Goal: Task Accomplishment & Management: Manage account settings

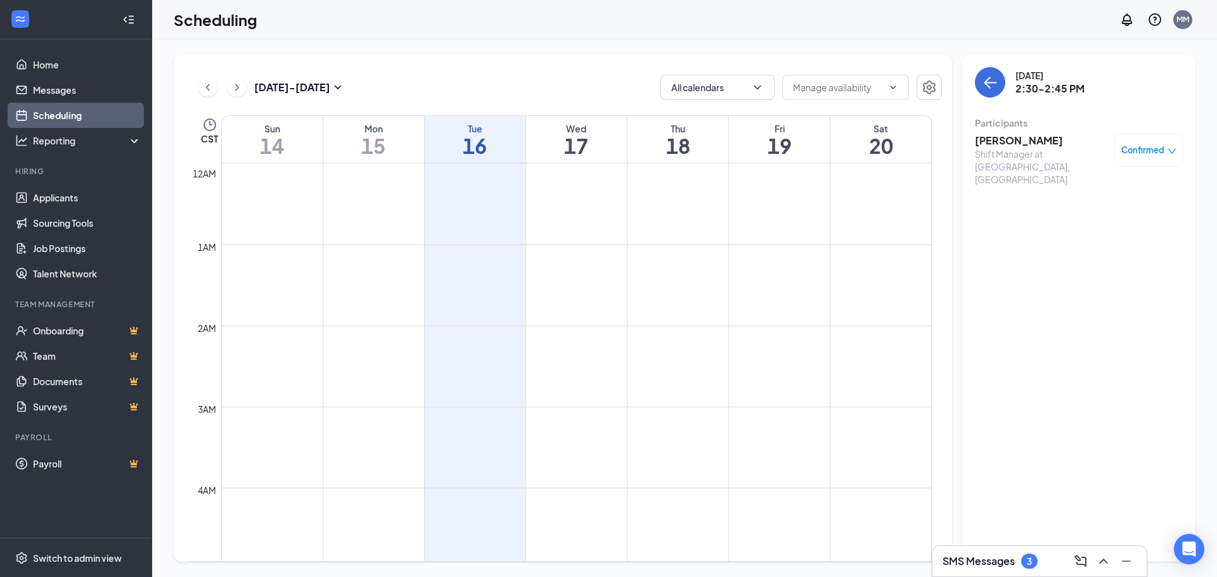
scroll to position [1141, 0]
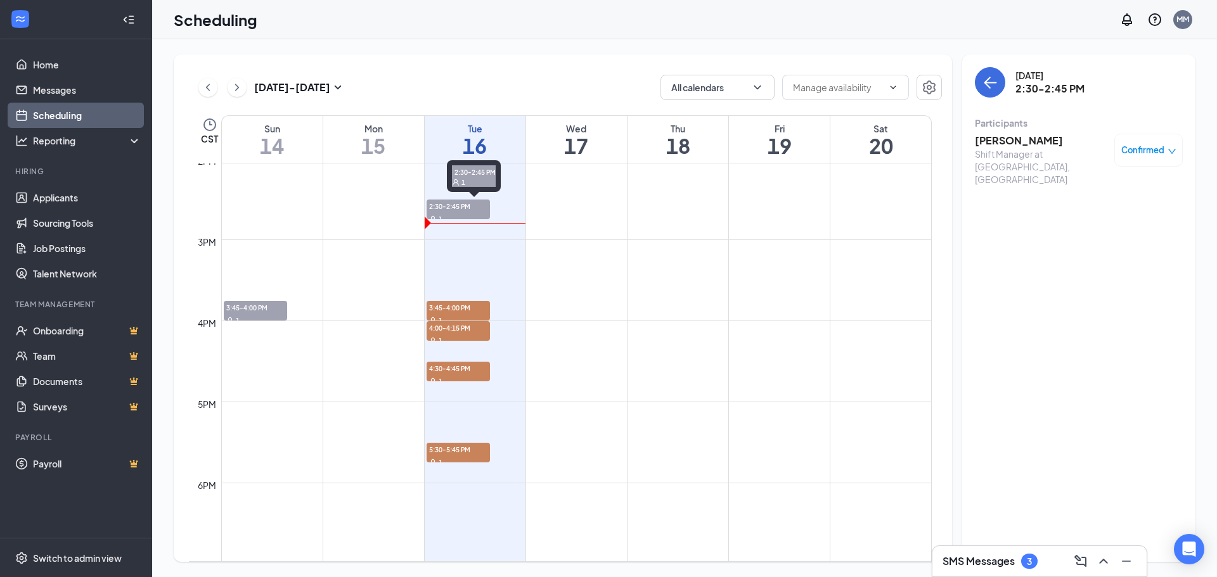
click at [467, 203] on span "2:30-2:45 PM" at bounding box center [458, 206] width 63 height 13
click at [1014, 143] on h3 "[PERSON_NAME]" at bounding box center [1041, 141] width 133 height 14
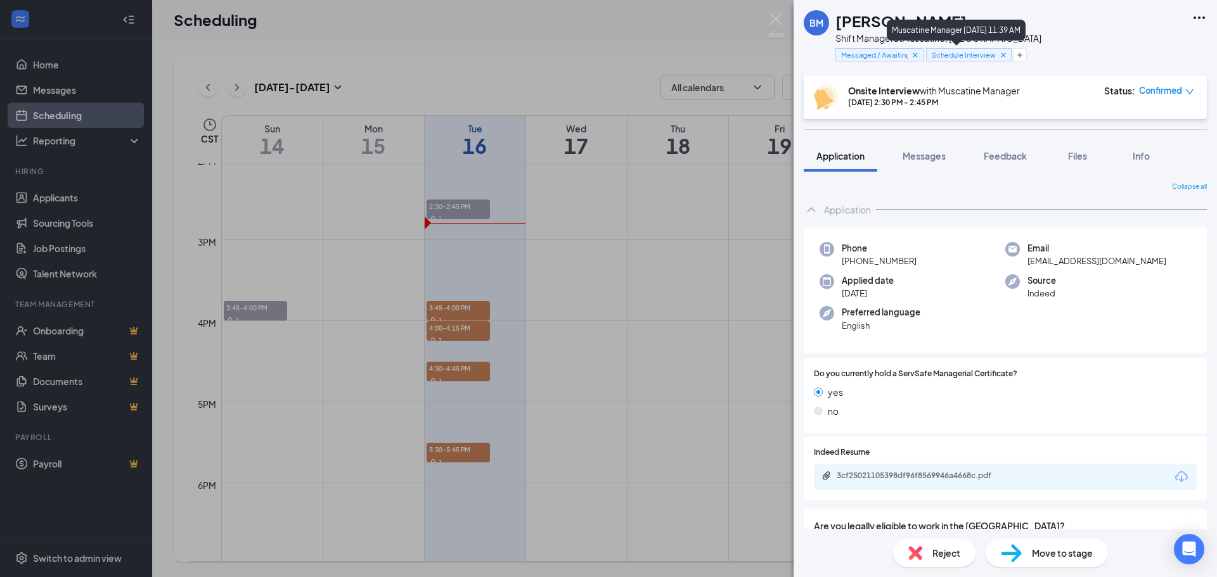
click at [1000, 53] on icon "Cross" at bounding box center [1003, 55] width 9 height 9
click at [912, 54] on icon "Cross" at bounding box center [915, 55] width 9 height 9
click at [882, 55] on icon "Plus" at bounding box center [885, 55] width 8 height 8
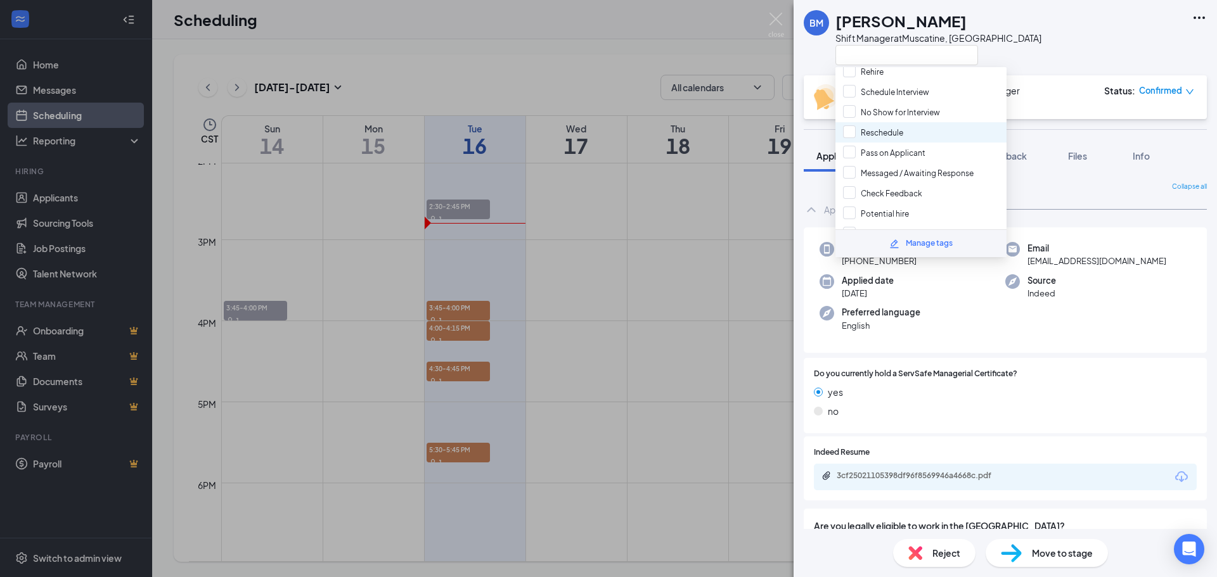
scroll to position [63, 0]
click at [911, 127] on input "Pass on Applicant" at bounding box center [884, 130] width 82 height 14
checkbox input "true"
click at [1064, 65] on div "BM [PERSON_NAME] Shift Manager at [GEOGRAPHIC_DATA], [GEOGRAPHIC_DATA]" at bounding box center [1005, 37] width 423 height 75
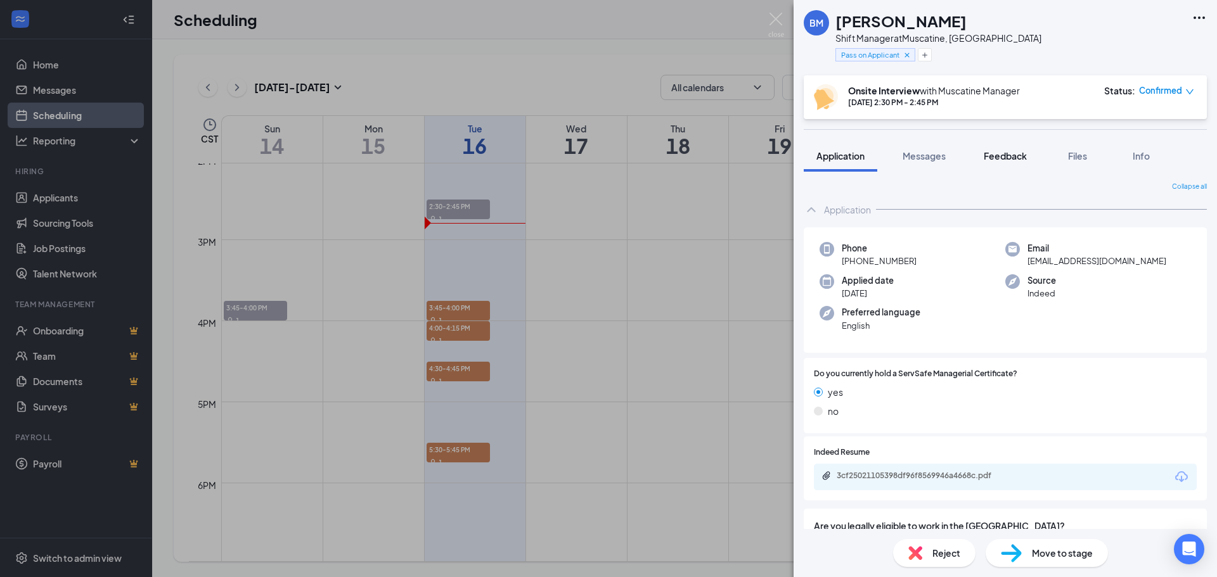
click at [1005, 153] on span "Feedback" at bounding box center [1005, 155] width 43 height 11
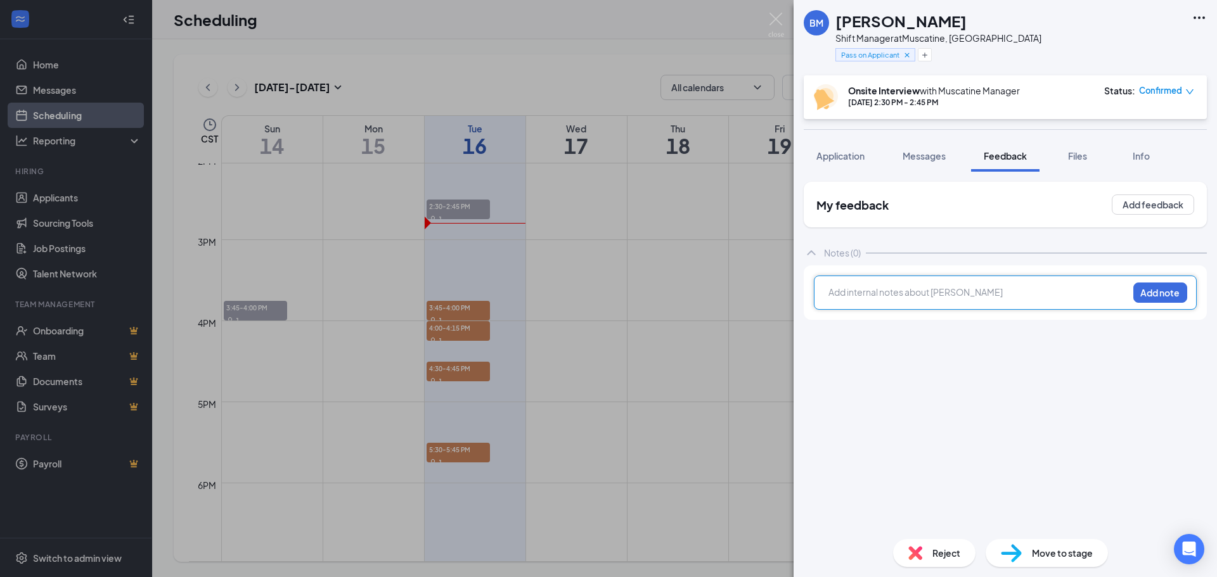
click at [907, 294] on div at bounding box center [978, 292] width 299 height 13
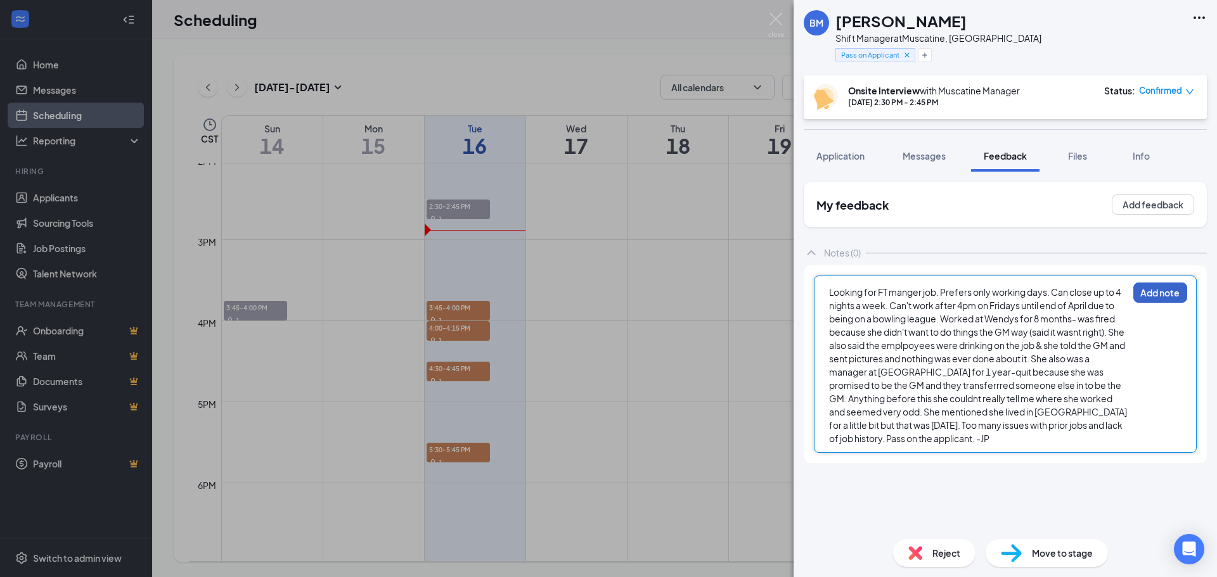
click at [1169, 293] on button "Add note" at bounding box center [1160, 293] width 54 height 20
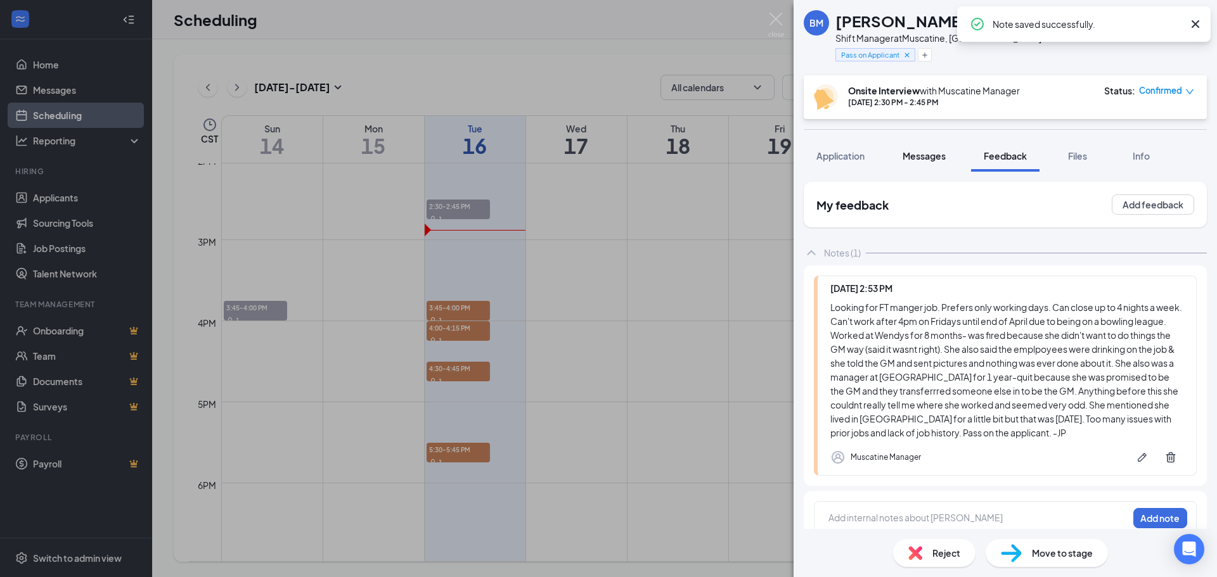
click at [917, 158] on span "Messages" at bounding box center [924, 155] width 43 height 11
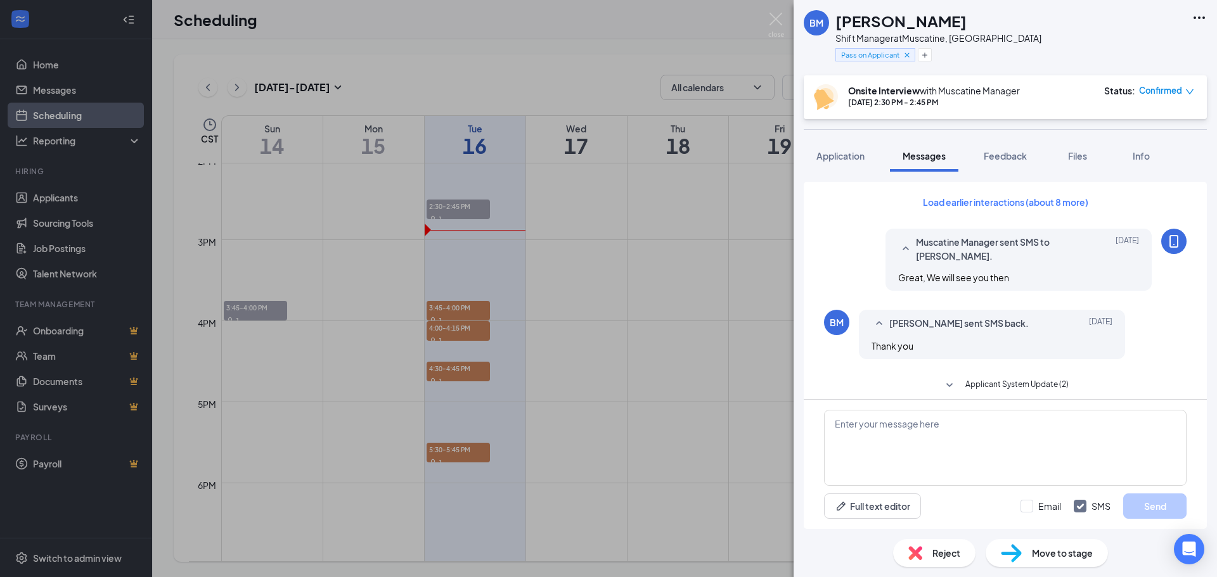
click at [924, 555] on div "Reject" at bounding box center [934, 553] width 82 height 28
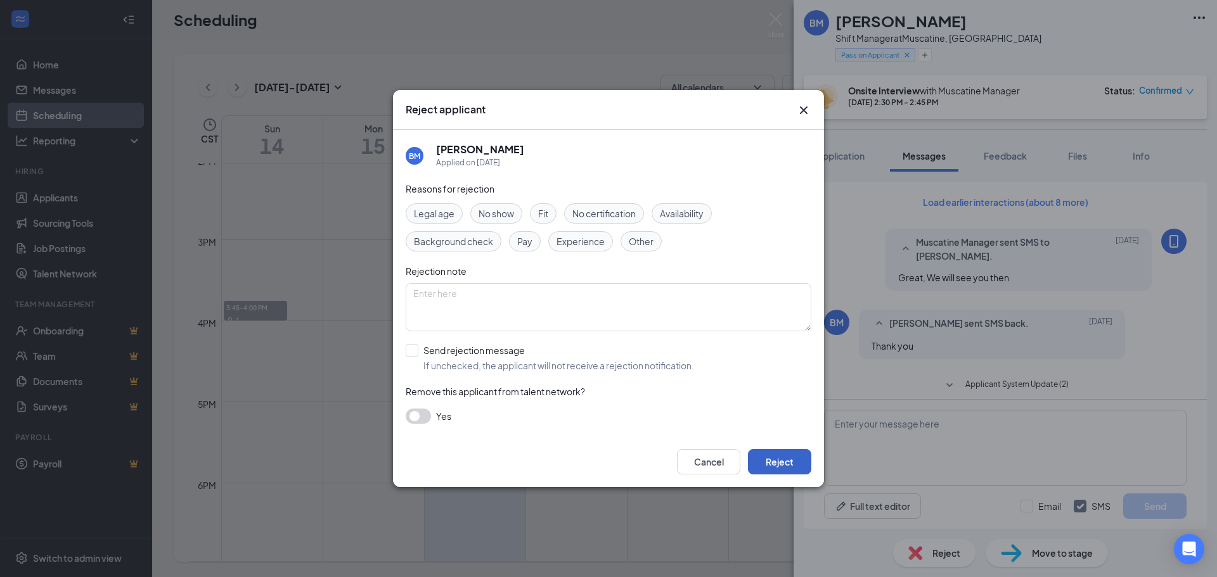
click at [791, 461] on button "Reject" at bounding box center [779, 461] width 63 height 25
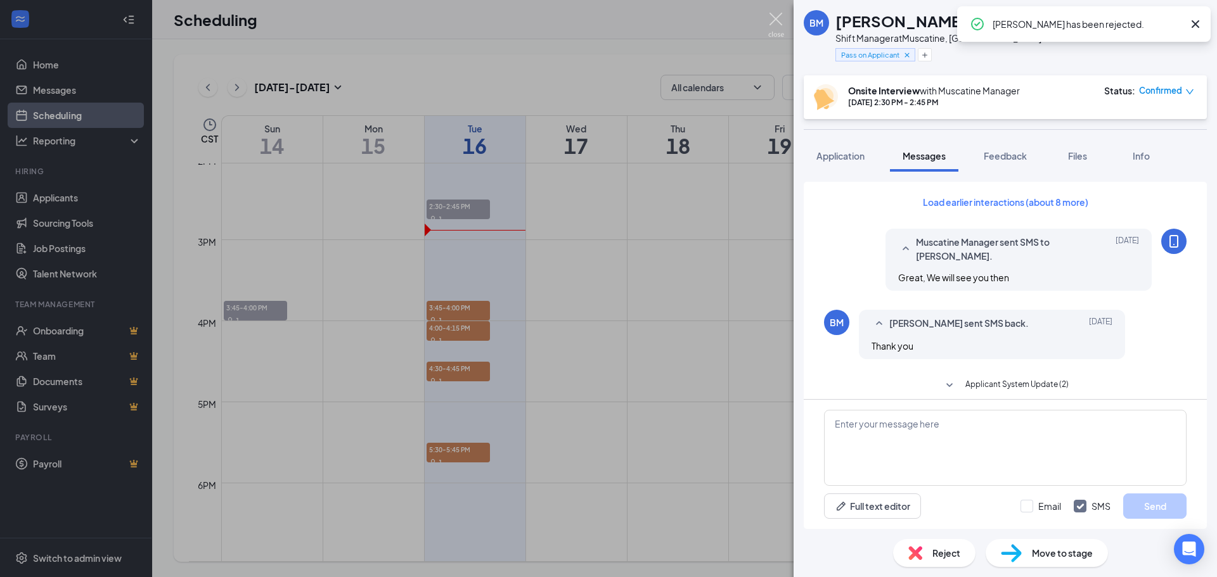
click at [777, 15] on img at bounding box center [776, 25] width 16 height 25
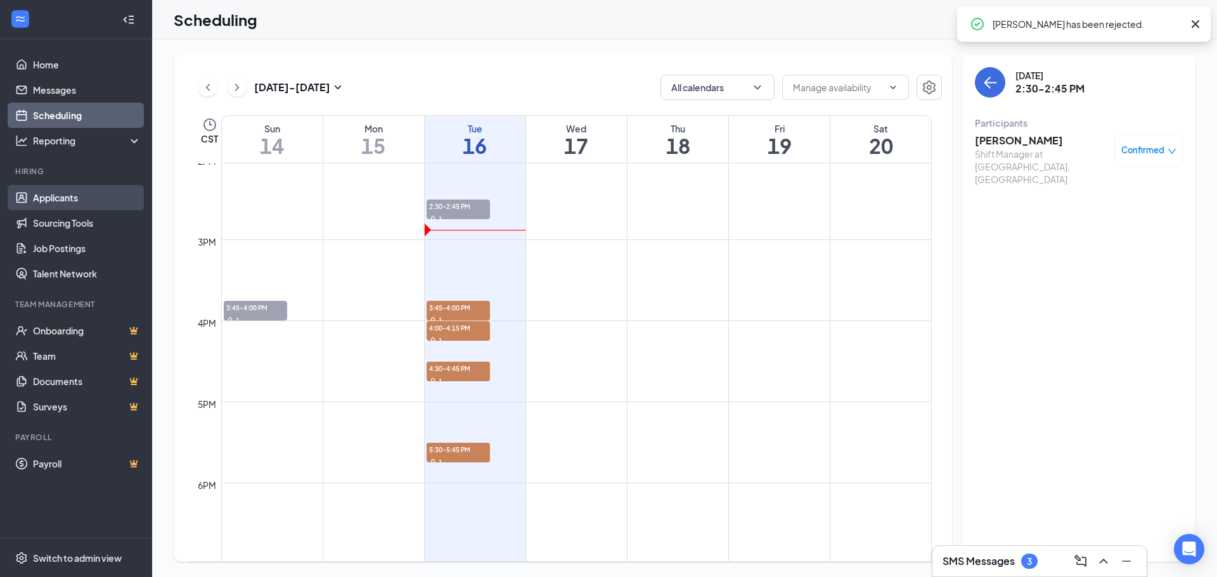
click at [33, 195] on link "Applicants" at bounding box center [87, 197] width 108 height 25
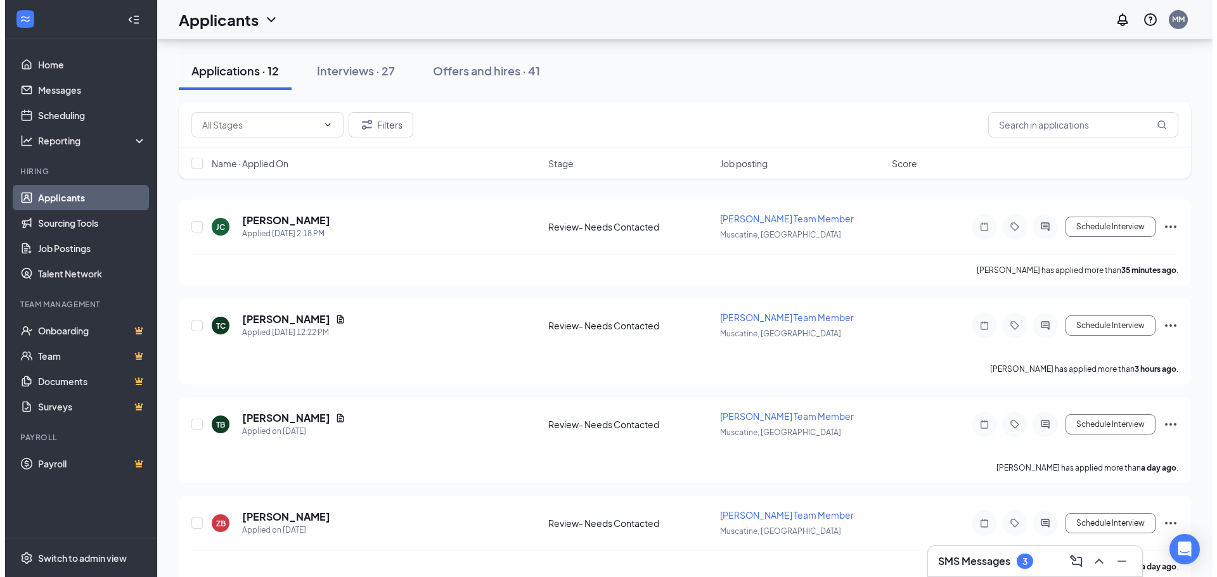
scroll to position [127, 0]
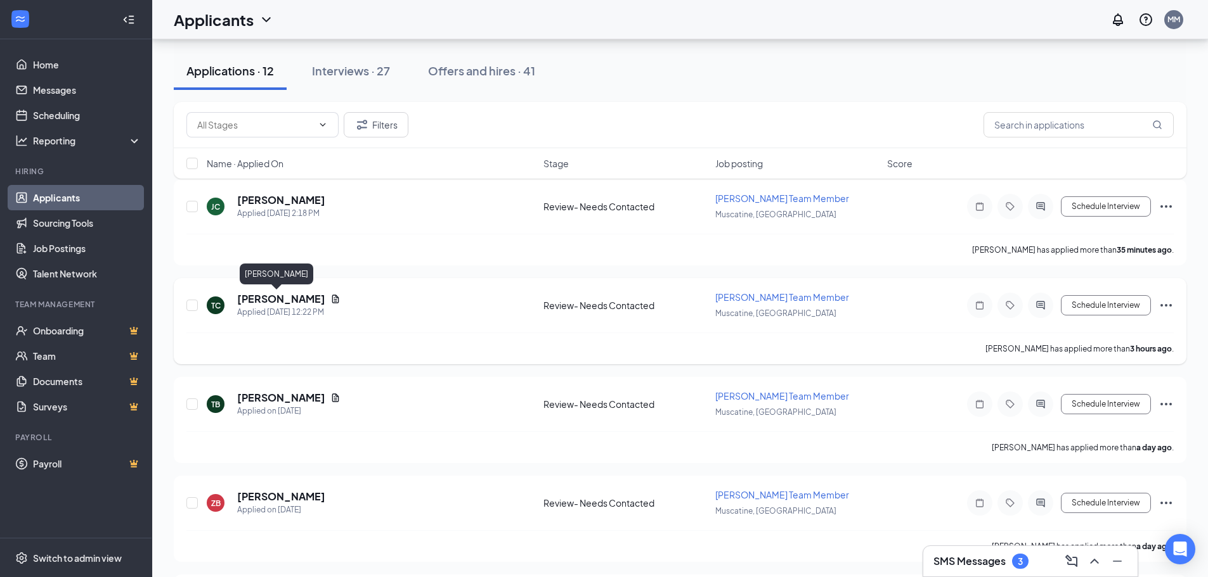
click at [281, 306] on h5 "[PERSON_NAME]" at bounding box center [281, 299] width 88 height 14
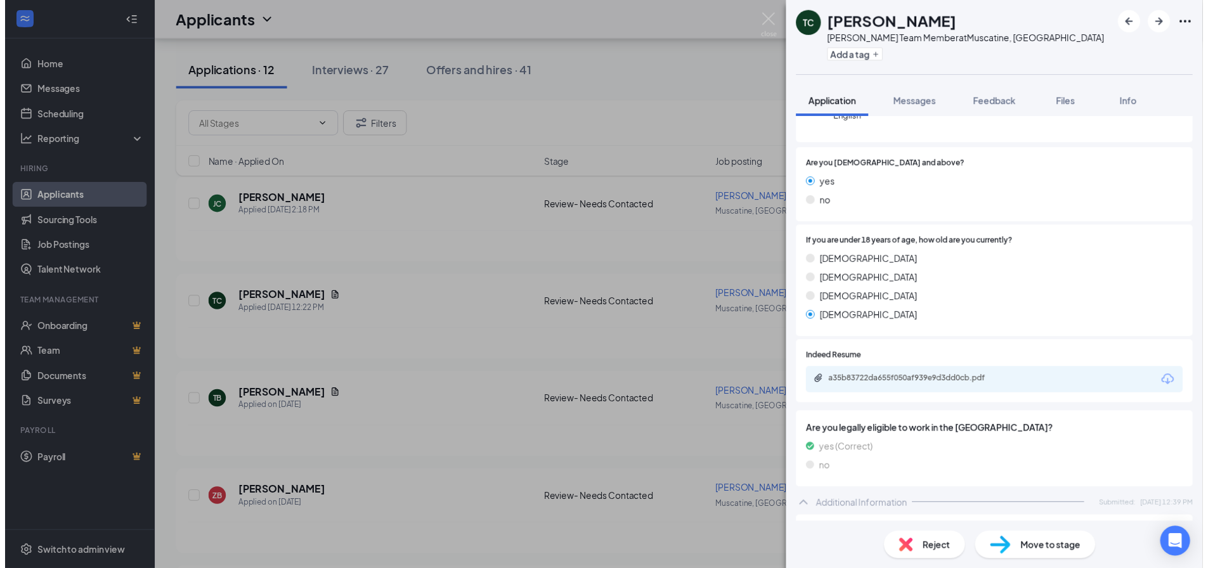
scroll to position [317, 0]
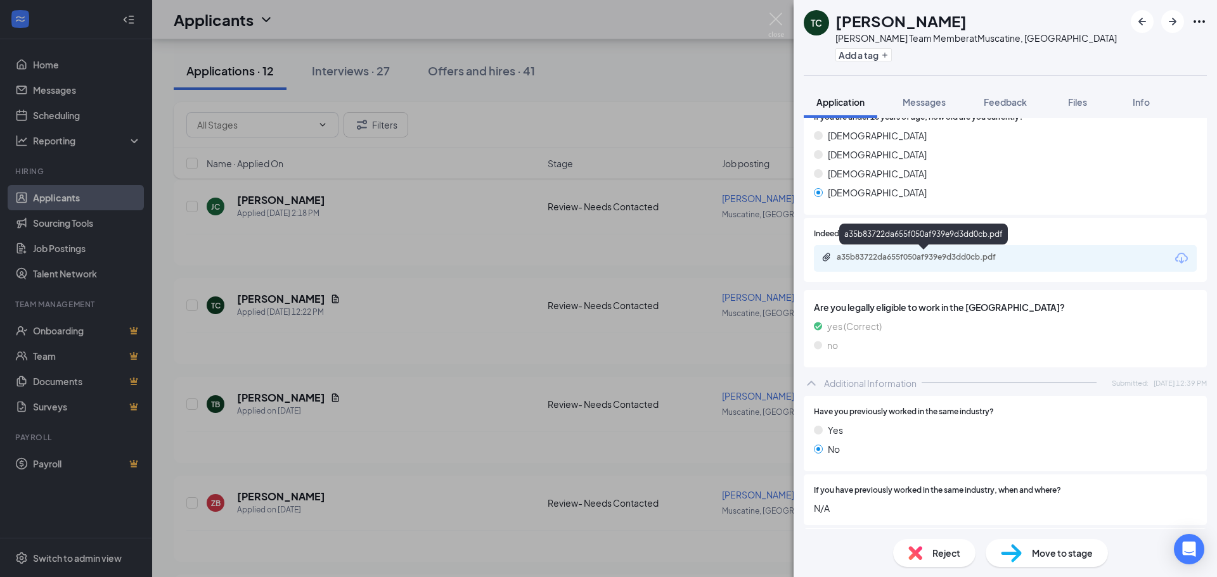
click at [988, 260] on div "a35b83722da655f050af939e9d3dd0cb.pdf" at bounding box center [925, 257] width 177 height 10
click at [292, 241] on div "TC [PERSON_NAME] [PERSON_NAME] Team Member at [GEOGRAPHIC_DATA], [GEOGRAPHIC_DA…" at bounding box center [608, 288] width 1217 height 577
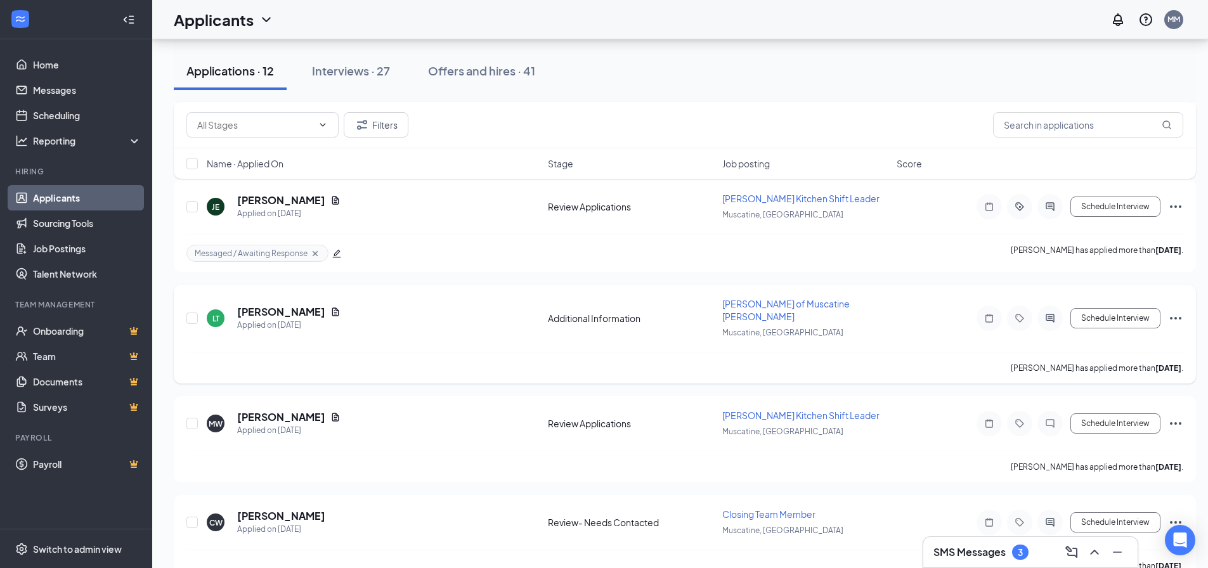
scroll to position [697, 0]
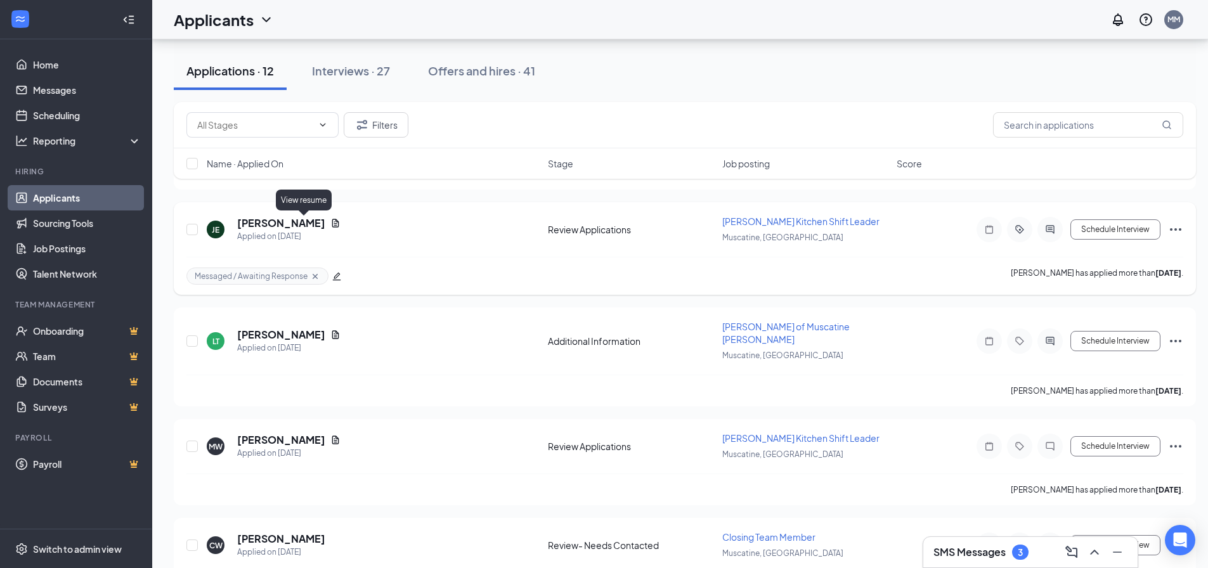
click at [330, 224] on icon "Document" at bounding box center [335, 223] width 10 height 10
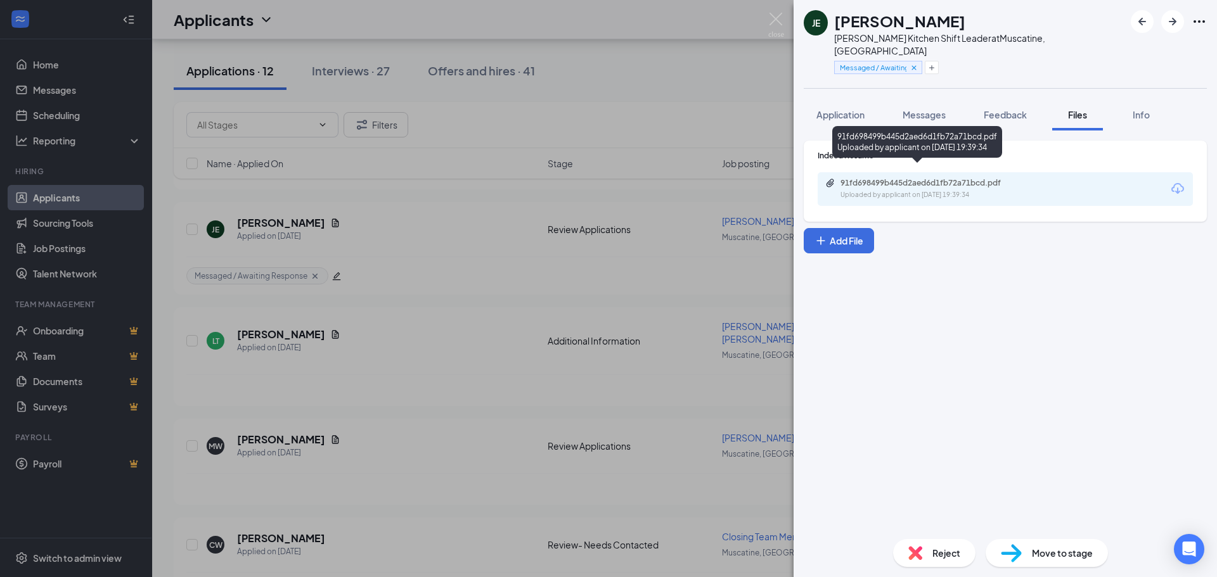
click at [858, 190] on div "Uploaded by applicant on [DATE] 19:39:34" at bounding box center [936, 195] width 190 height 10
click at [536, 226] on div "JE [PERSON_NAME] [PERSON_NAME] Kitchen Shift Leader at [GEOGRAPHIC_DATA], [GEOG…" at bounding box center [608, 288] width 1217 height 577
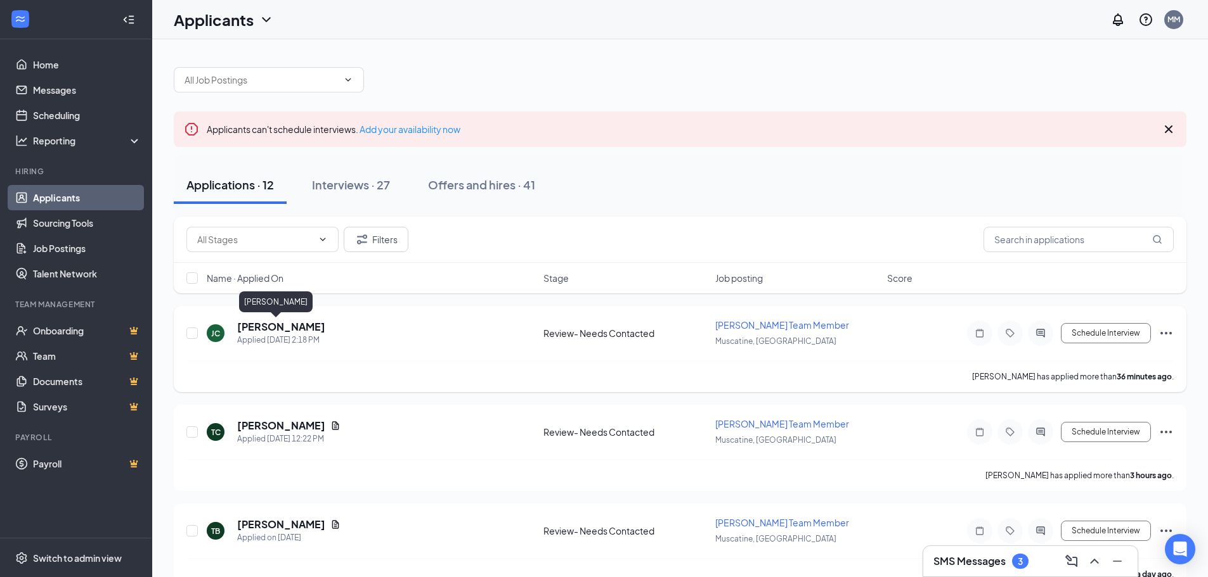
click at [257, 324] on h5 "[PERSON_NAME]" at bounding box center [281, 327] width 88 height 14
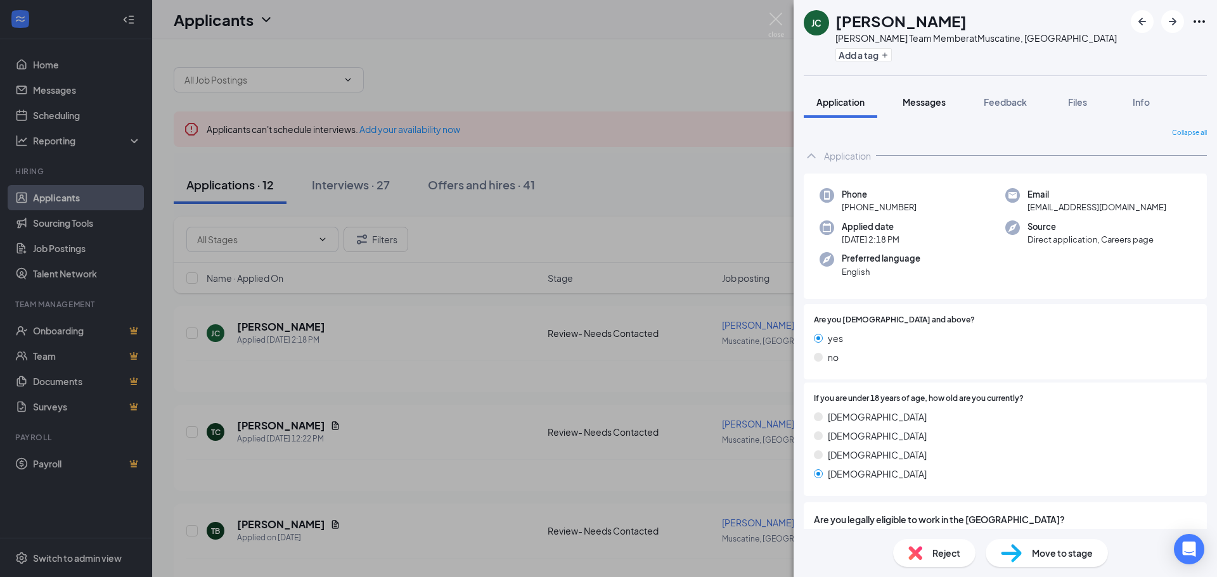
click at [911, 90] on button "Messages" at bounding box center [924, 102] width 68 height 32
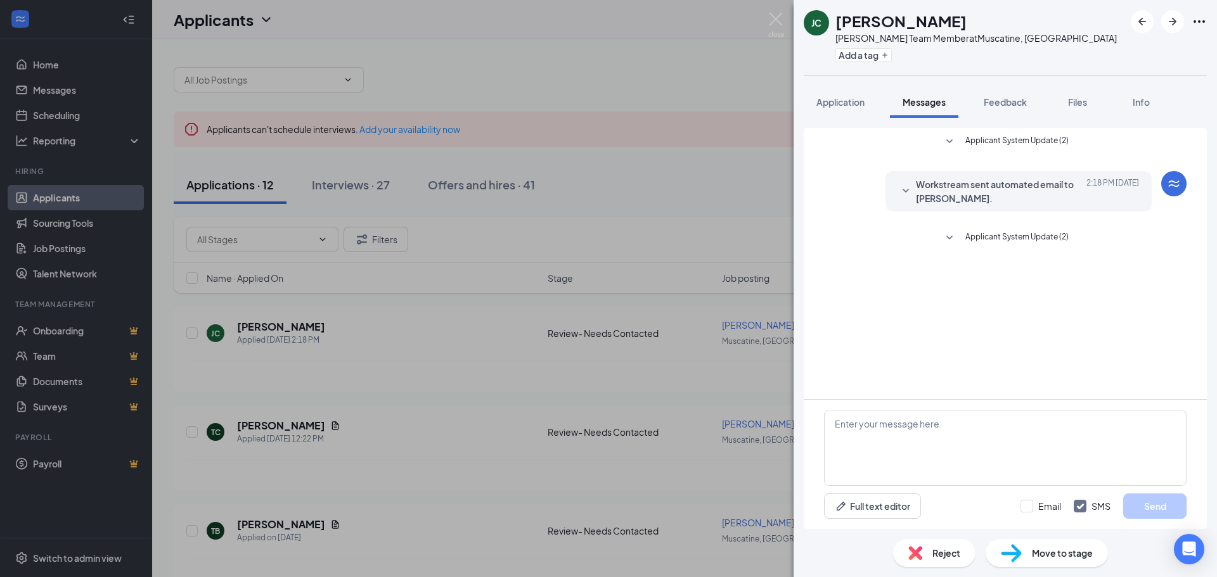
click at [926, 189] on span "Workstream sent automated email to [PERSON_NAME]." at bounding box center [999, 191] width 166 height 28
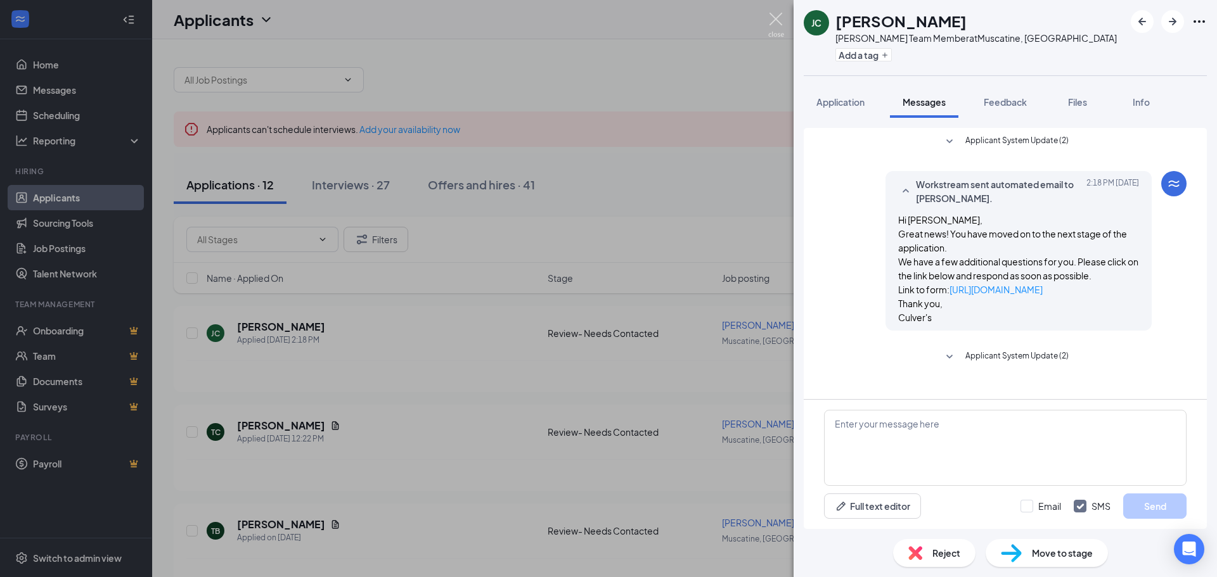
click at [770, 13] on img at bounding box center [776, 25] width 16 height 25
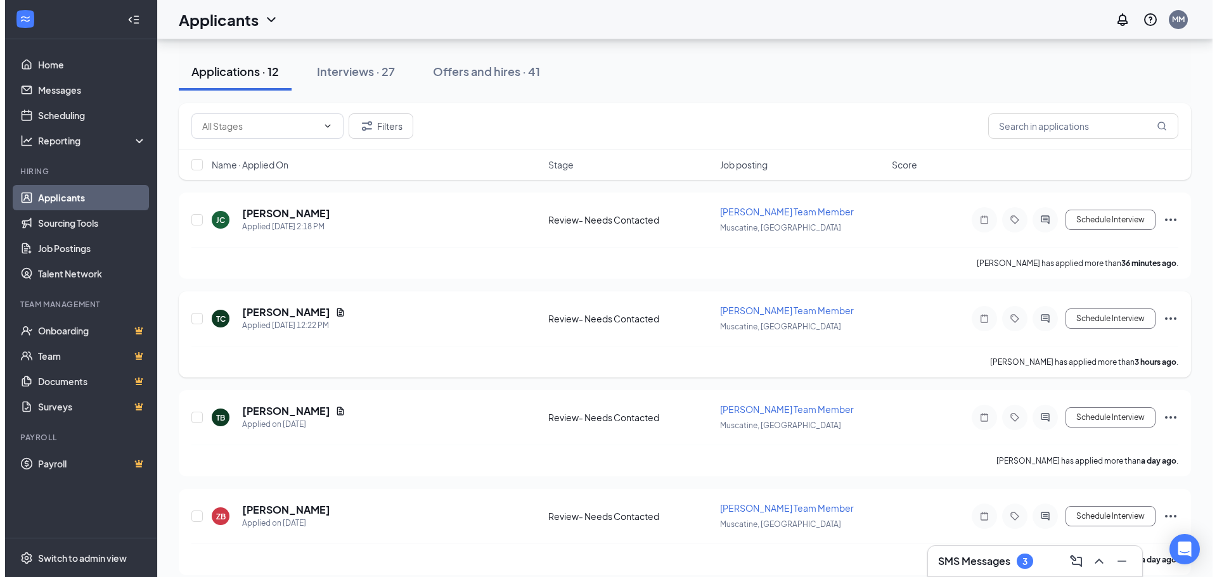
scroll to position [127, 0]
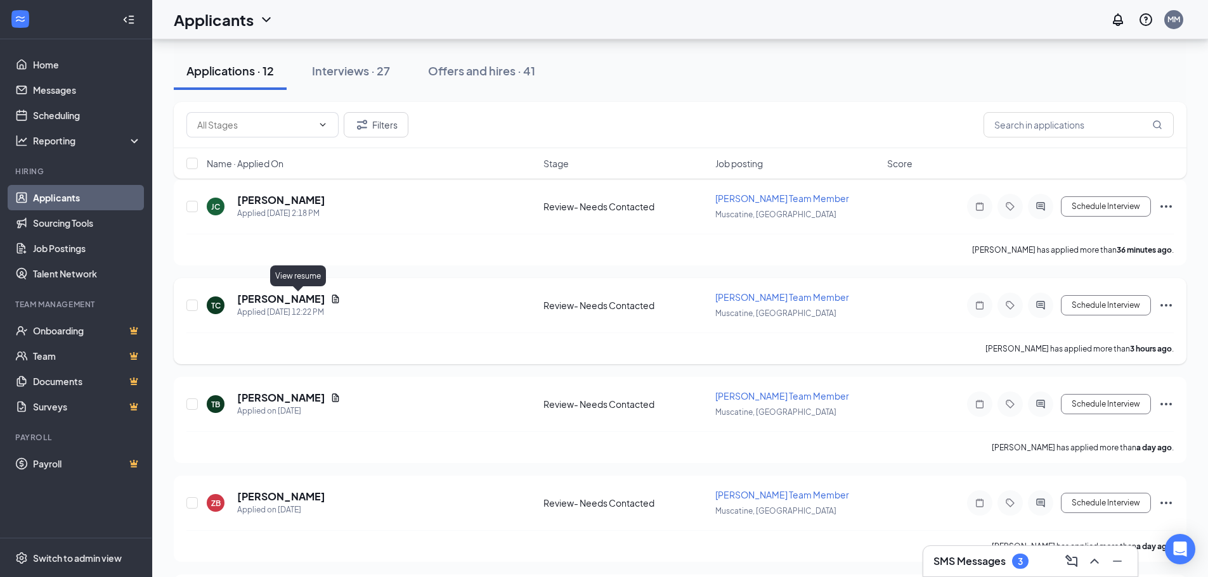
click at [330, 297] on icon "Document" at bounding box center [335, 299] width 10 height 10
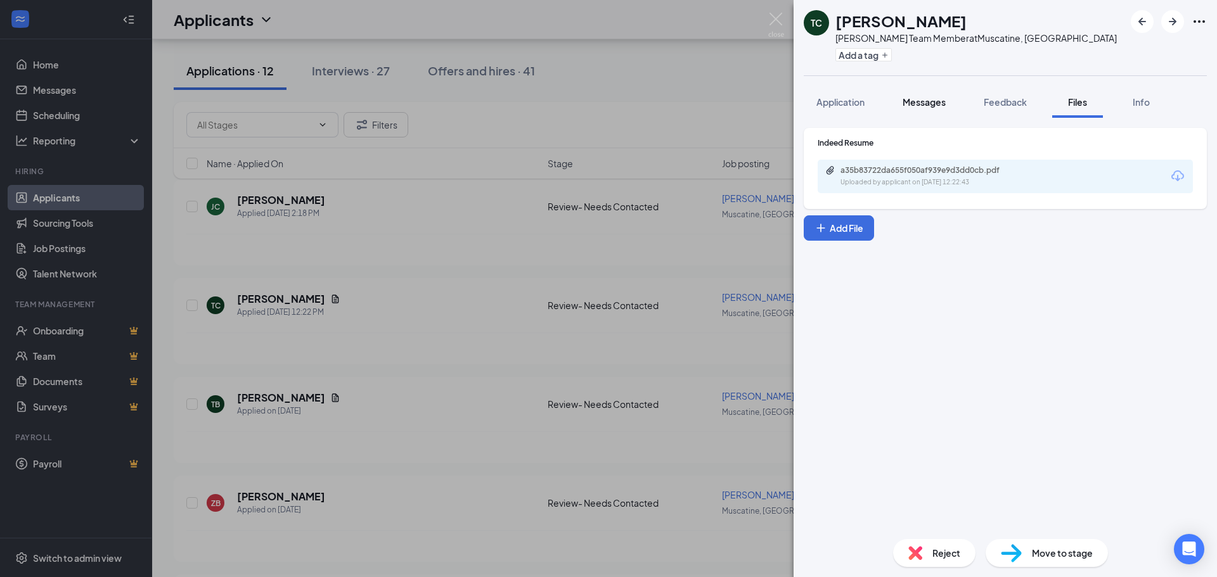
click at [934, 107] on span "Messages" at bounding box center [924, 101] width 43 height 11
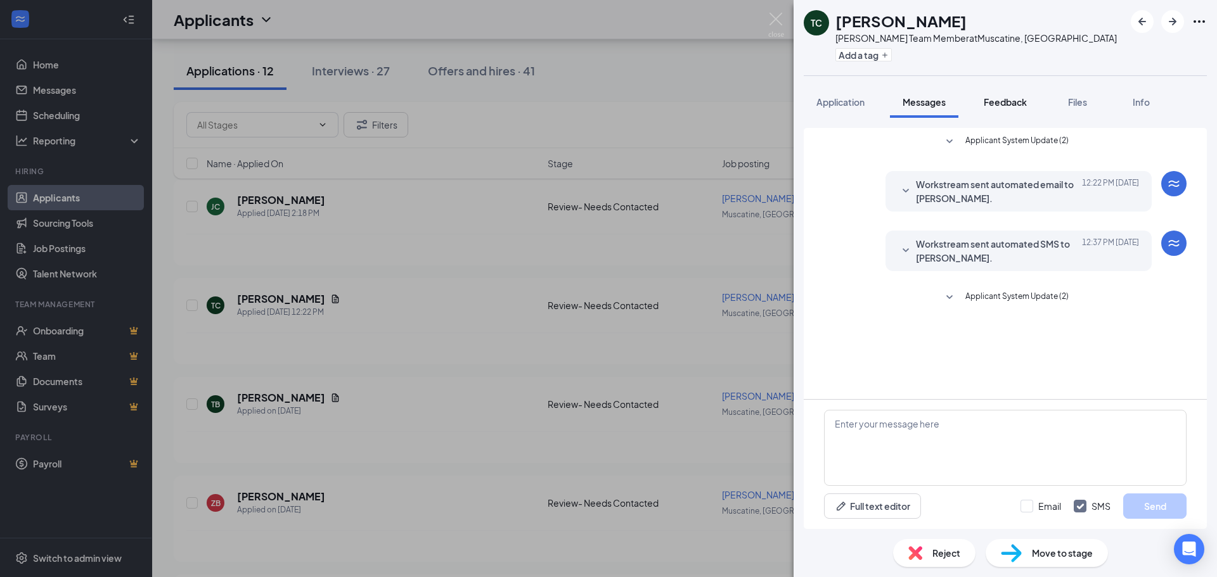
click at [990, 108] on div "Feedback" at bounding box center [1005, 102] width 43 height 13
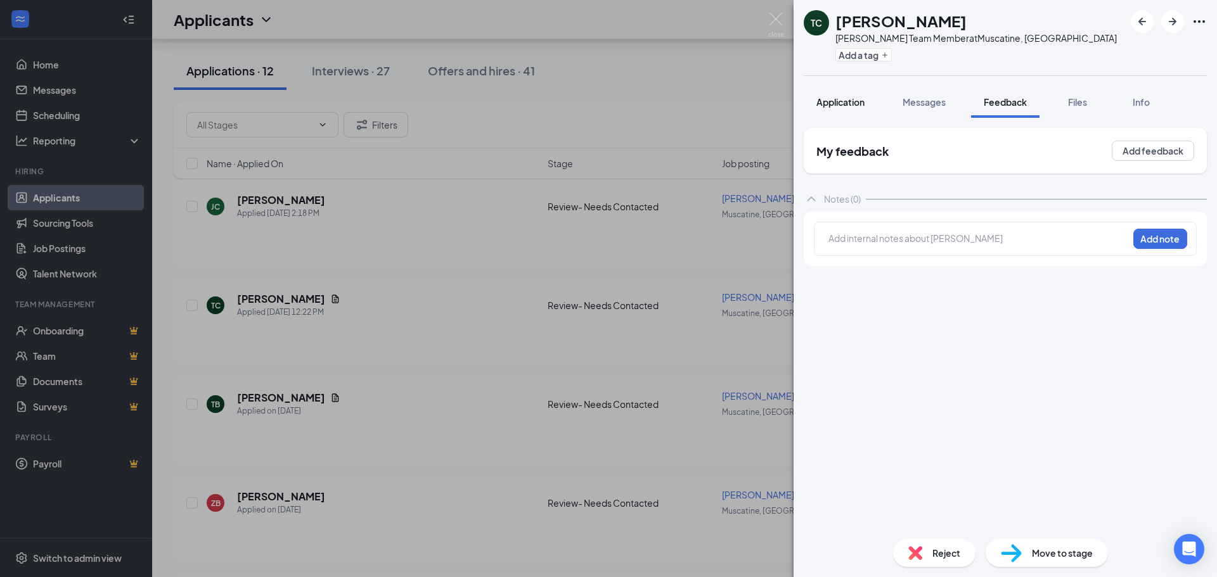
click at [844, 103] on span "Application" at bounding box center [840, 101] width 48 height 11
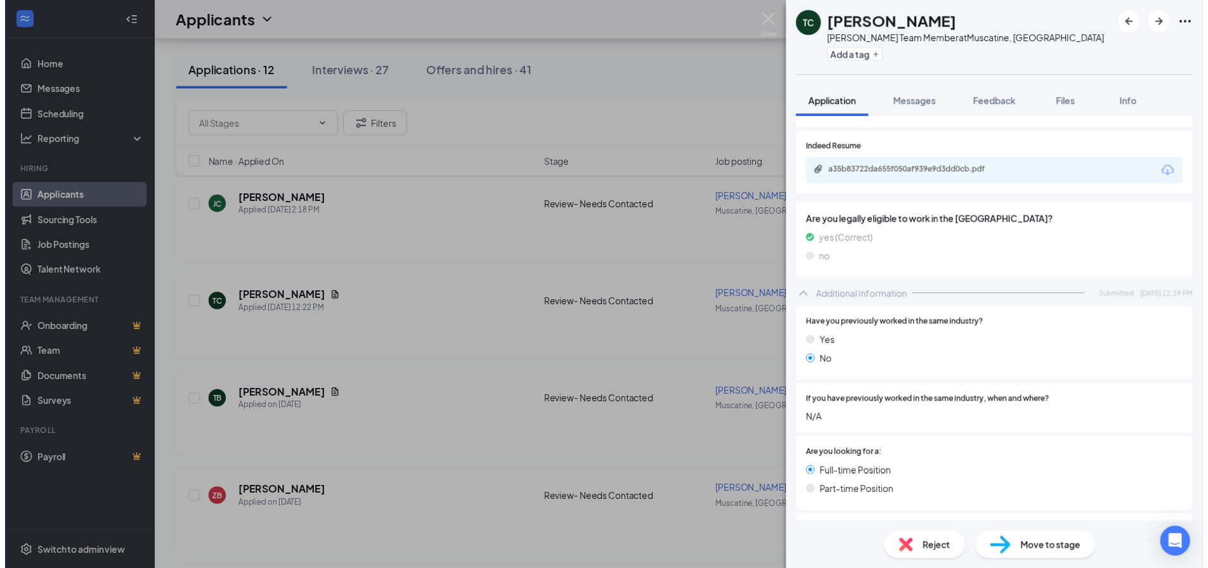
scroll to position [380, 0]
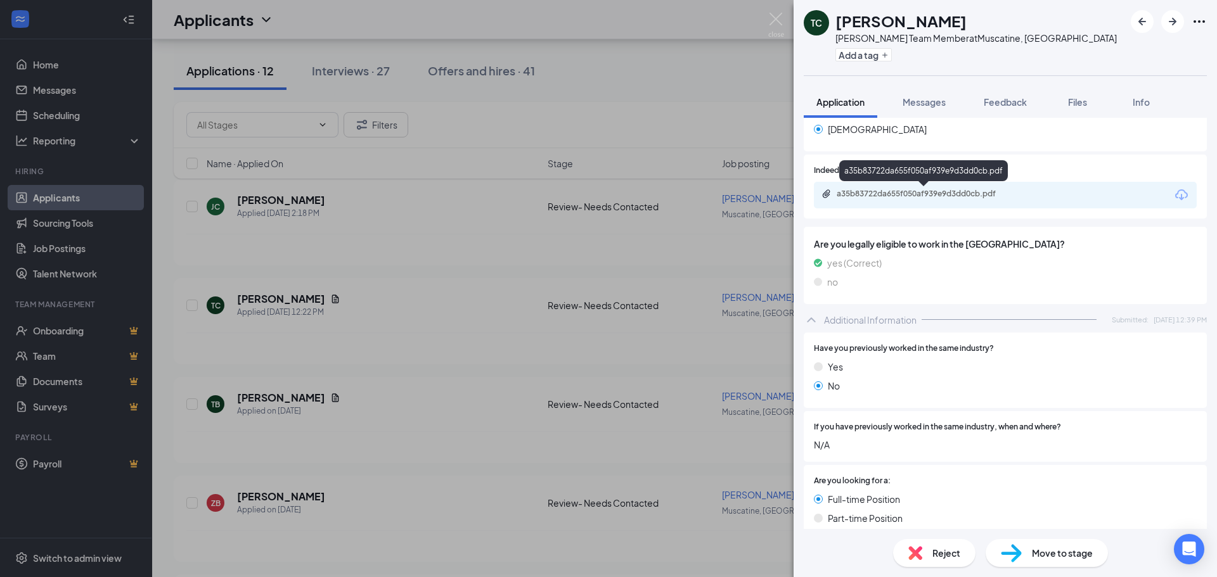
click at [926, 198] on div "a35b83722da655f050af939e9d3dd0cb.pdf" at bounding box center [925, 194] width 177 height 10
click at [779, 27] on img at bounding box center [776, 25] width 16 height 25
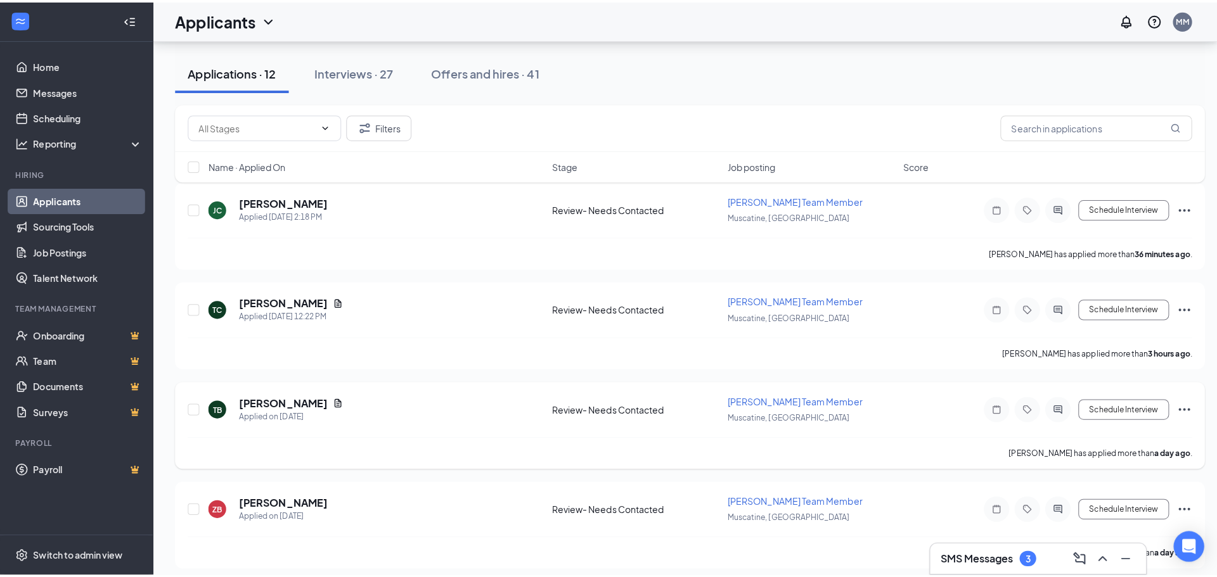
scroll to position [190, 0]
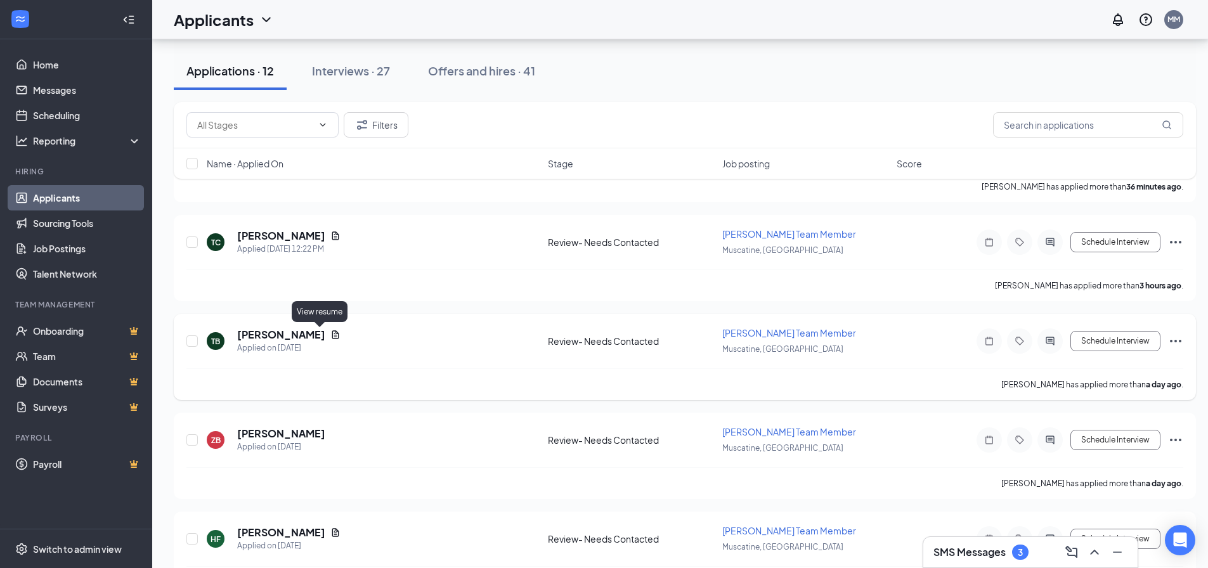
click at [330, 331] on icon "Document" at bounding box center [335, 335] width 10 height 10
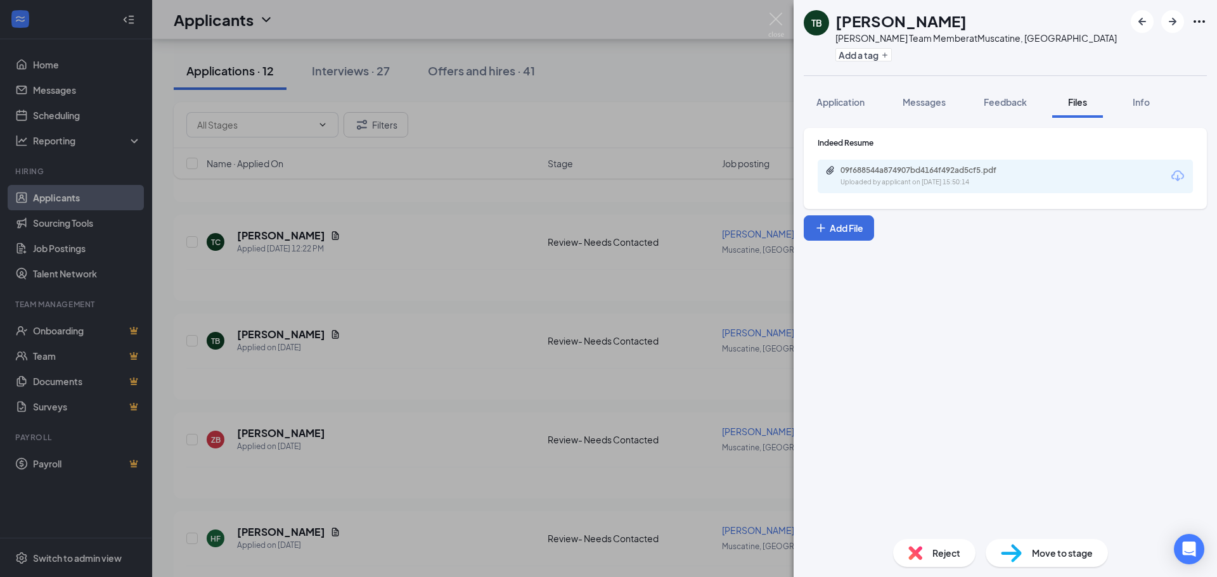
click at [947, 190] on div "09f688544a874907bd4164f492ad5cf5.pdf Uploaded by applicant on [DATE] 15:50:14" at bounding box center [1005, 177] width 375 height 34
click at [958, 174] on div "09f688544a874907bd4164f492ad5cf5.pdf" at bounding box center [929, 170] width 177 height 10
click at [934, 558] on span "Reject" at bounding box center [946, 553] width 28 height 14
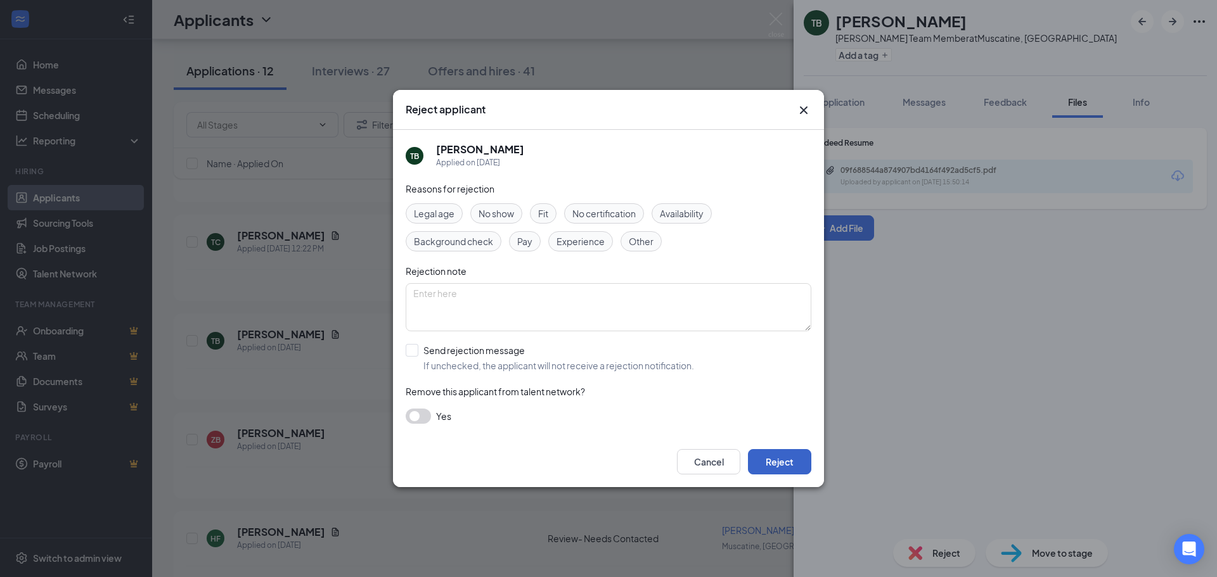
click at [777, 468] on button "Reject" at bounding box center [779, 461] width 63 height 25
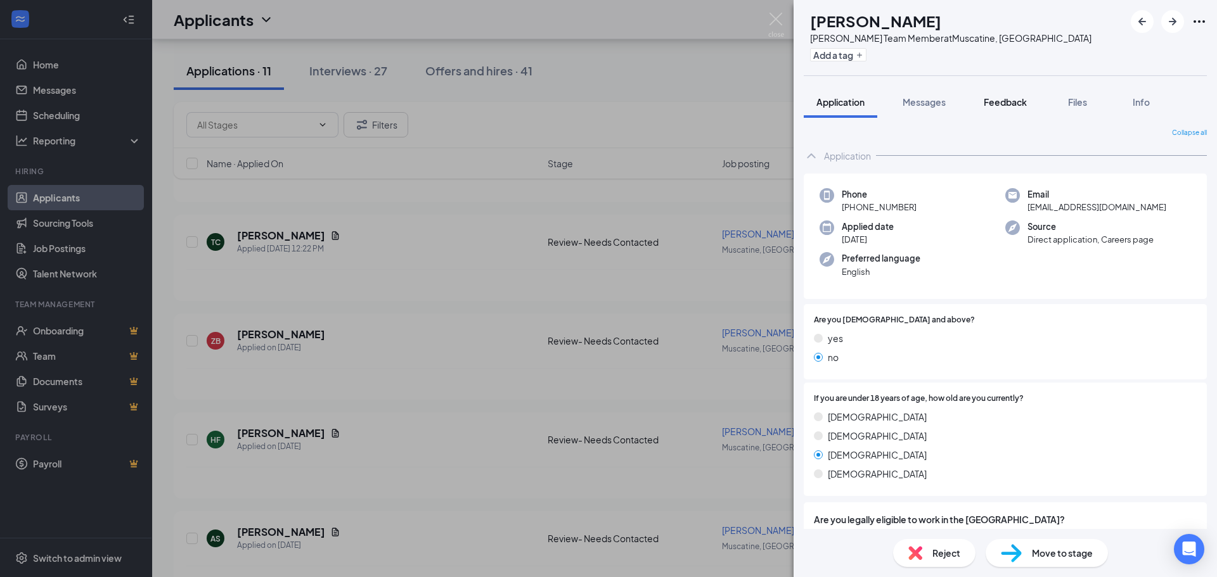
click at [1003, 103] on span "Feedback" at bounding box center [1005, 101] width 43 height 11
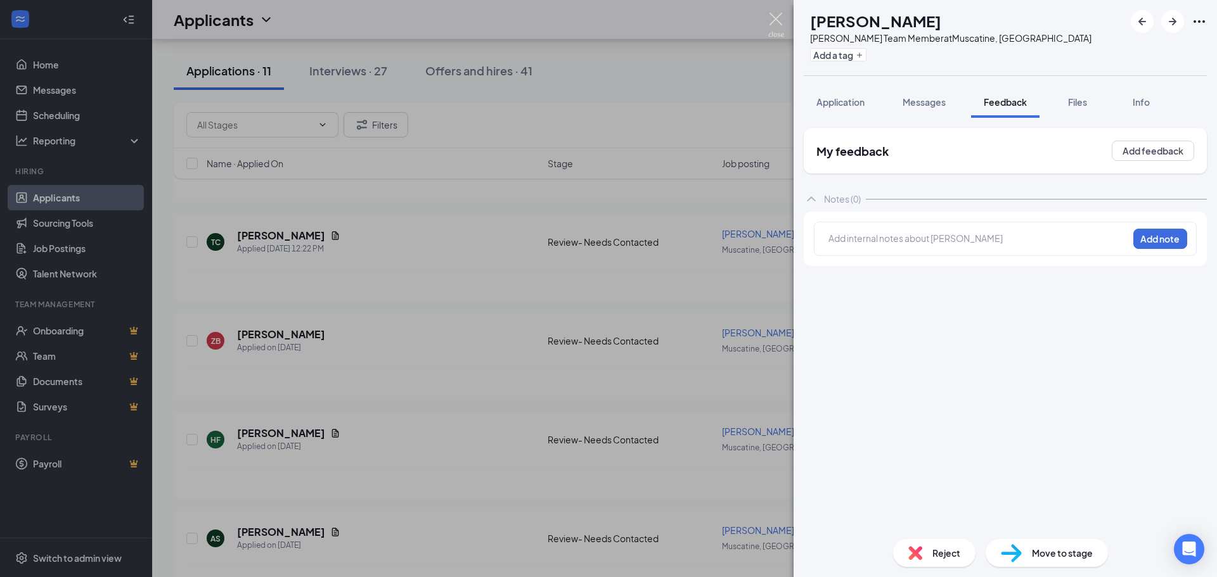
click at [770, 28] on img at bounding box center [776, 25] width 16 height 25
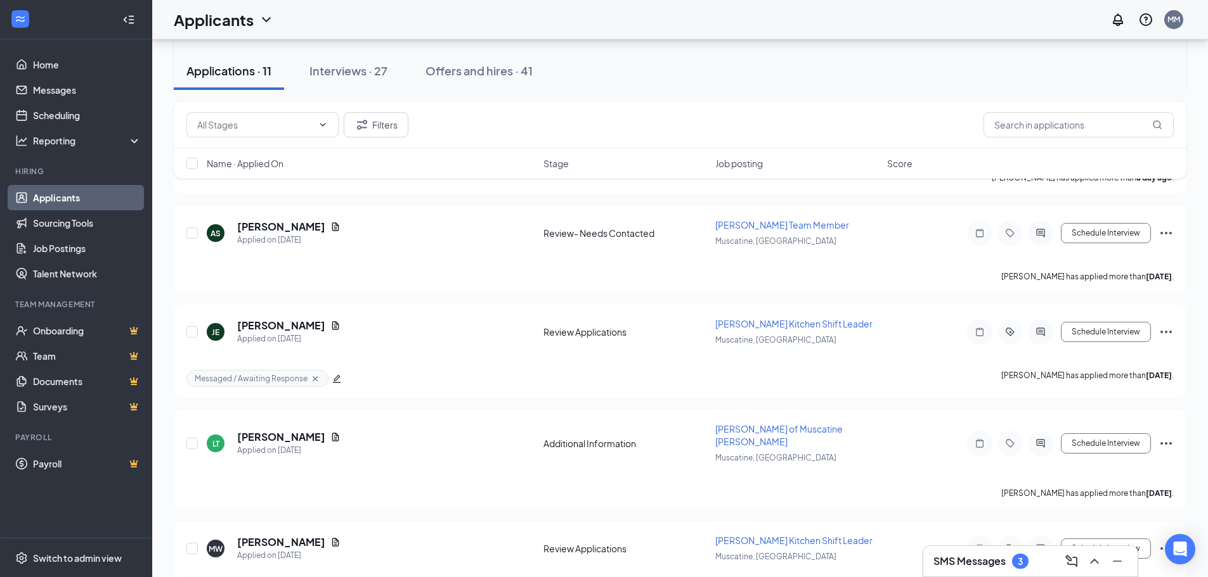
scroll to position [507, 0]
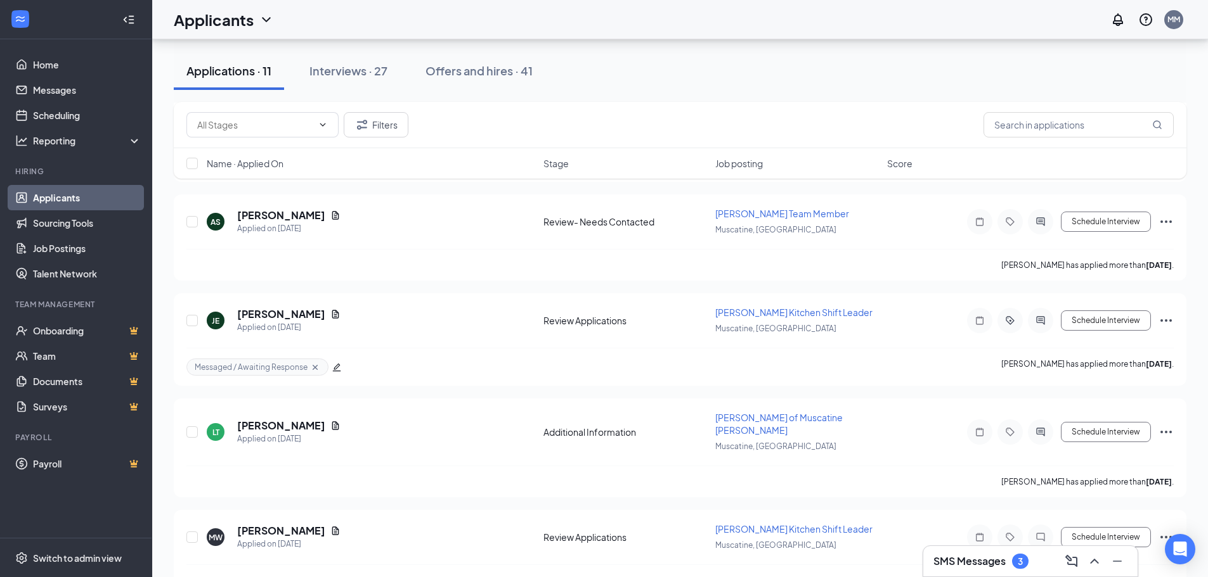
drag, startPoint x: 352, startPoint y: 79, endPoint x: 361, endPoint y: 81, distance: 9.2
click at [359, 81] on button "Interviews · 27" at bounding box center [348, 71] width 103 height 38
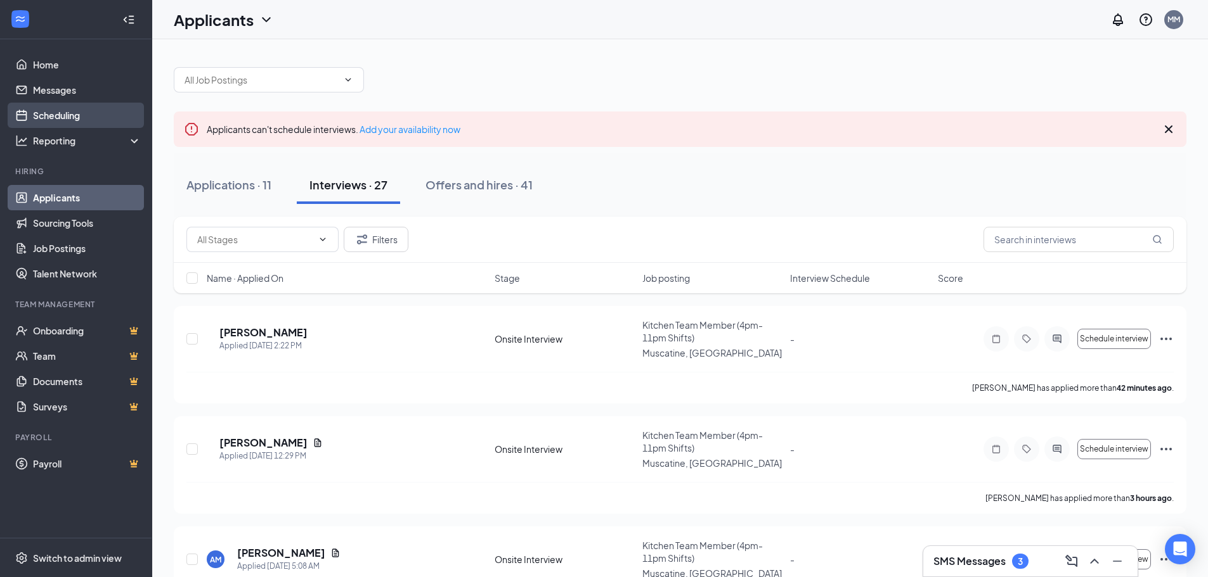
click at [33, 111] on link "Scheduling" at bounding box center [87, 115] width 108 height 25
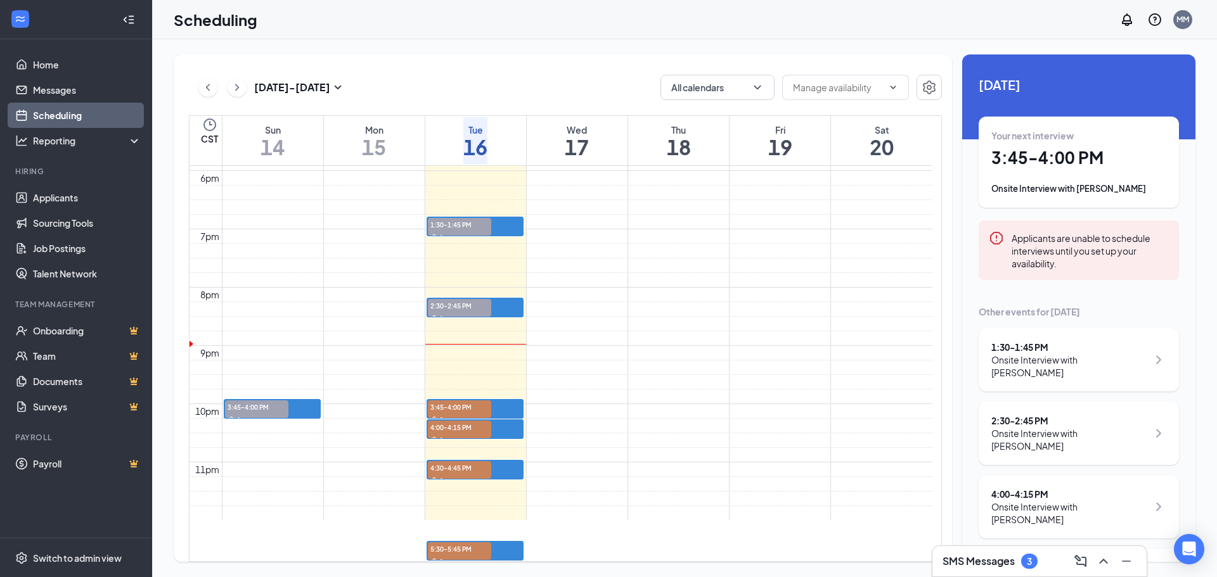
scroll to position [1130, 0]
click at [435, 401] on span "3:45-4:00 PM" at bounding box center [459, 407] width 63 height 13
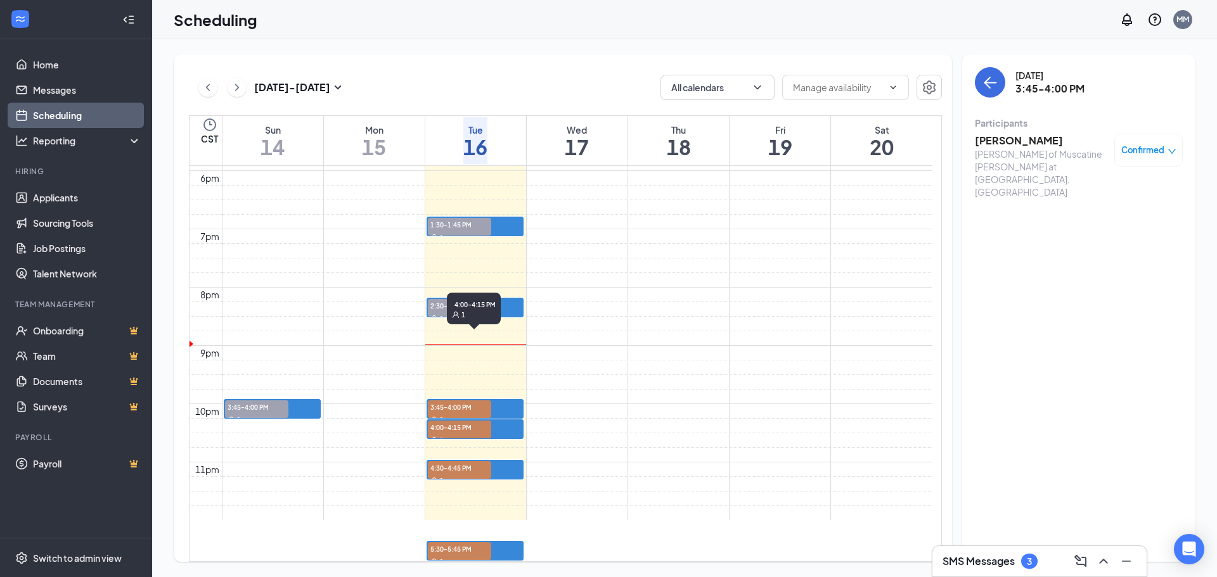
click at [450, 421] on span "4:00-4:15 PM" at bounding box center [459, 427] width 63 height 13
click at [458, 461] on span "4:30-4:45 PM" at bounding box center [459, 467] width 63 height 13
click at [455, 543] on span "5:30-5:45 PM" at bounding box center [459, 549] width 63 height 13
click at [1019, 139] on h3 "Griffyn Fruits" at bounding box center [1041, 141] width 133 height 14
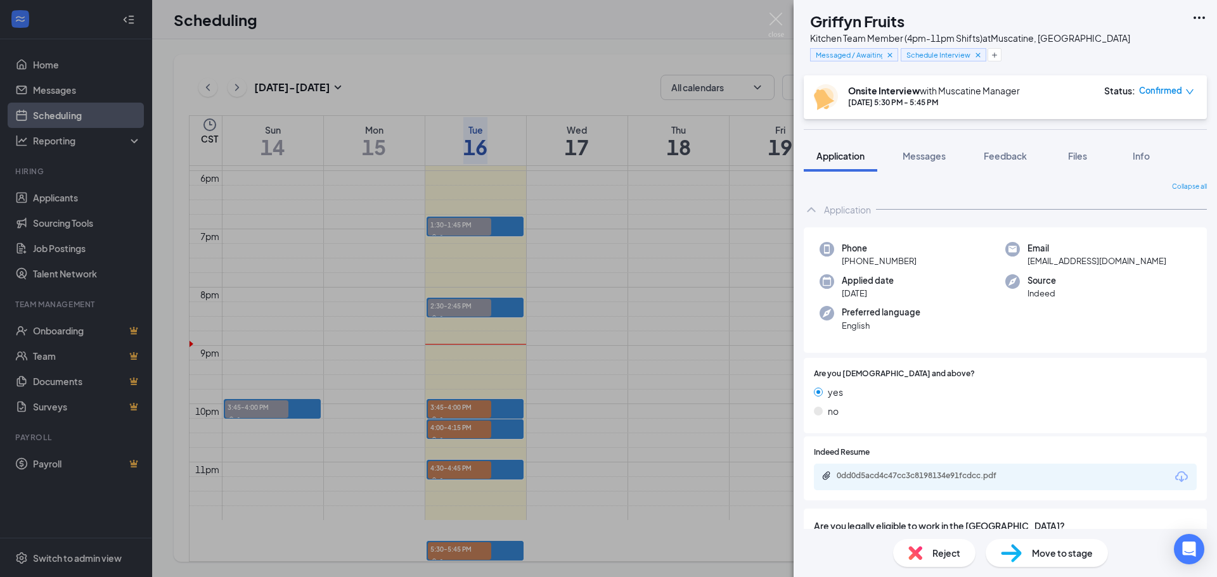
click at [1192, 92] on icon "down" at bounding box center [1190, 91] width 8 height 5
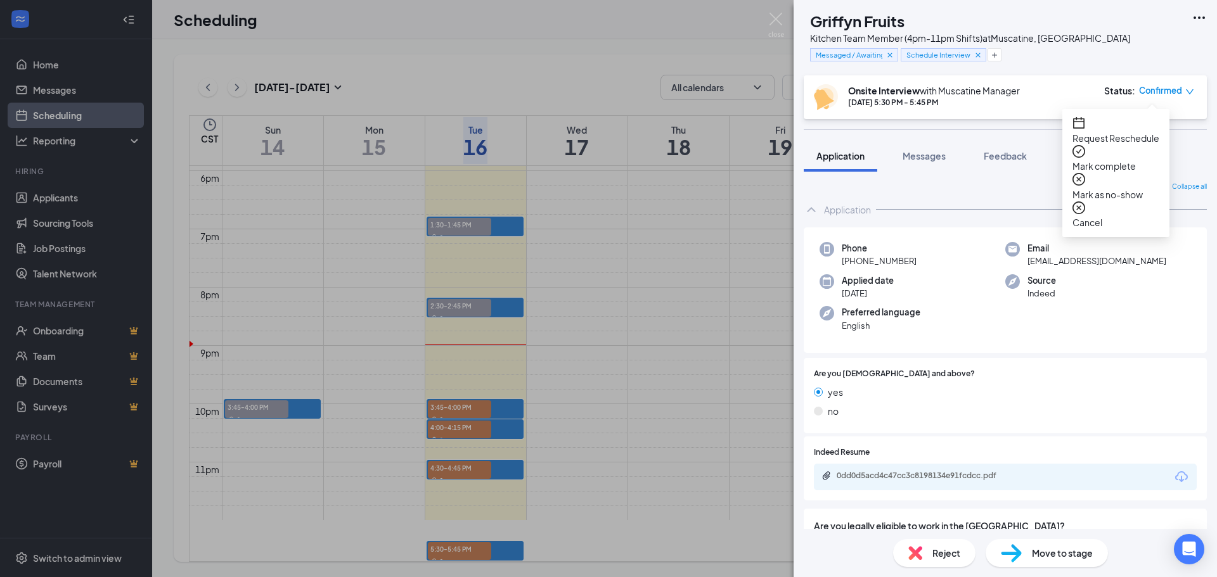
click at [1149, 131] on span "Request Reschedule" at bounding box center [1116, 138] width 87 height 14
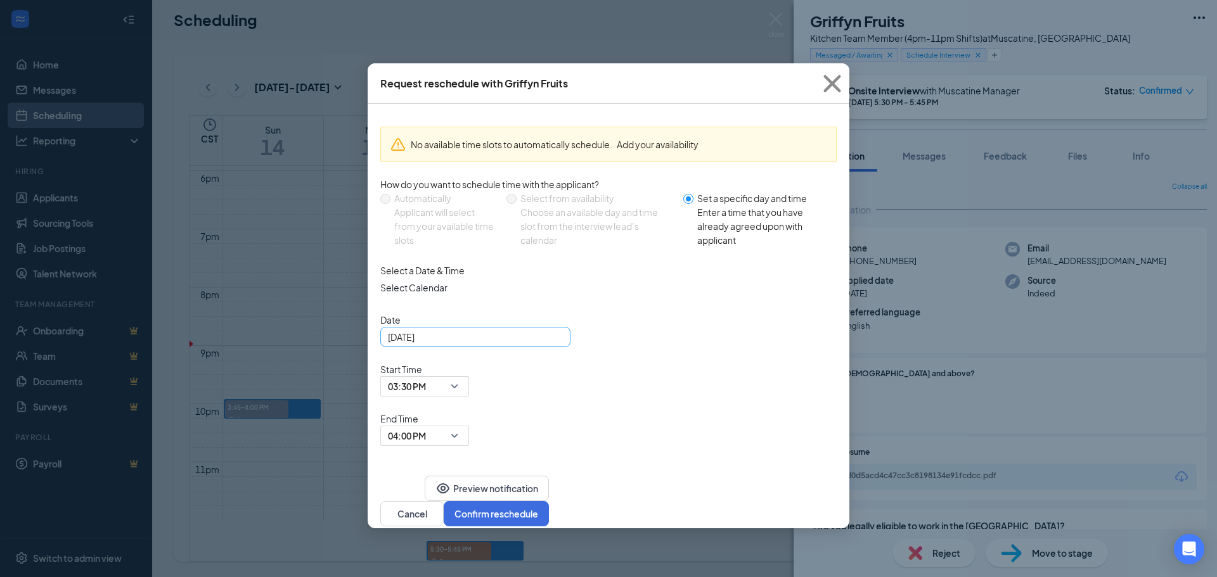
click at [556, 344] on div "[DATE]" at bounding box center [475, 337] width 175 height 14
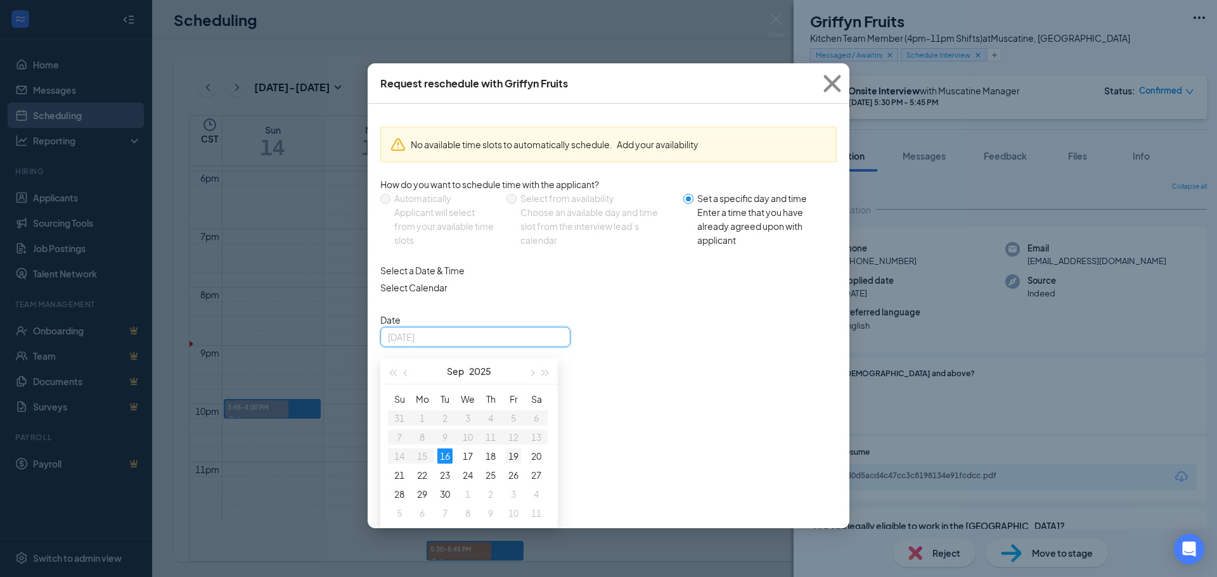
type input "[DATE]"
click at [513, 462] on div "19" at bounding box center [513, 456] width 15 height 15
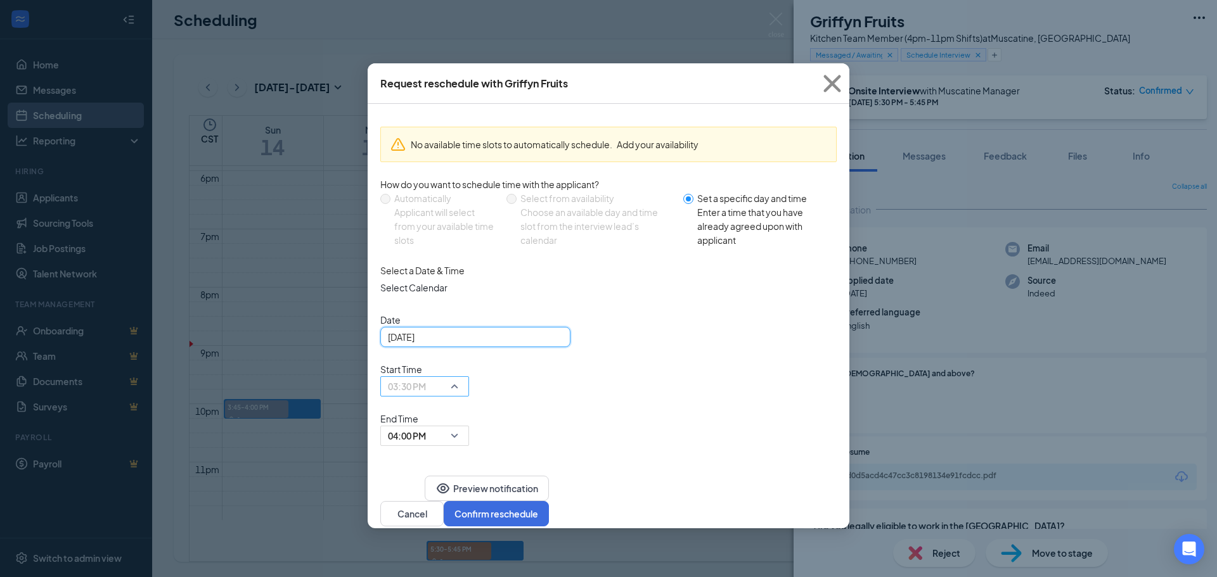
click at [469, 377] on div "03:30 PM" at bounding box center [424, 387] width 89 height 20
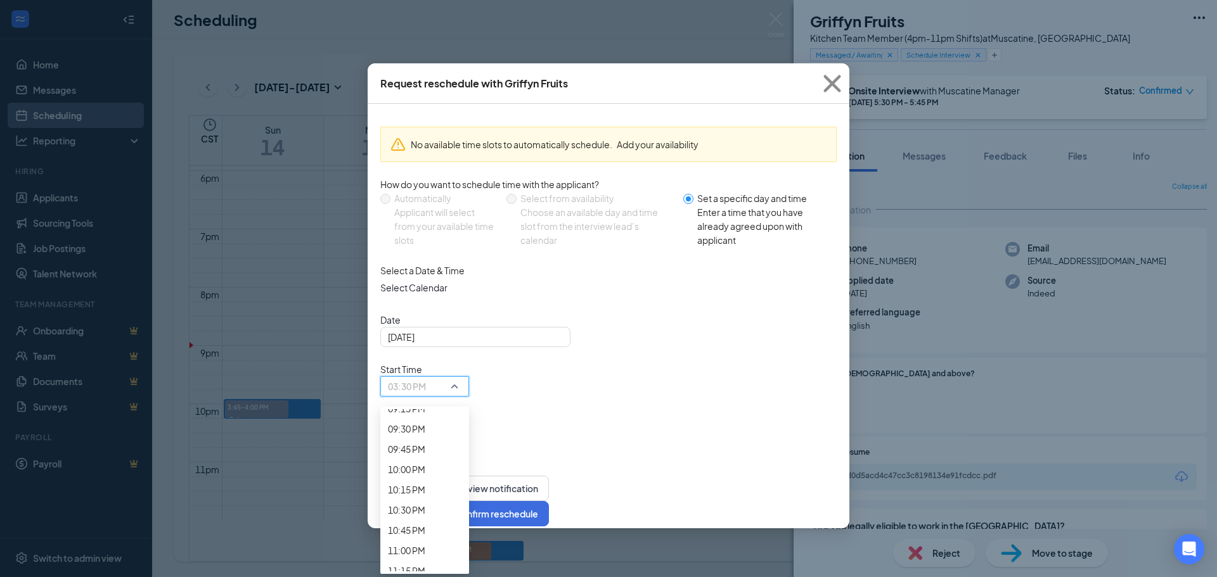
scroll to position [1866, 0]
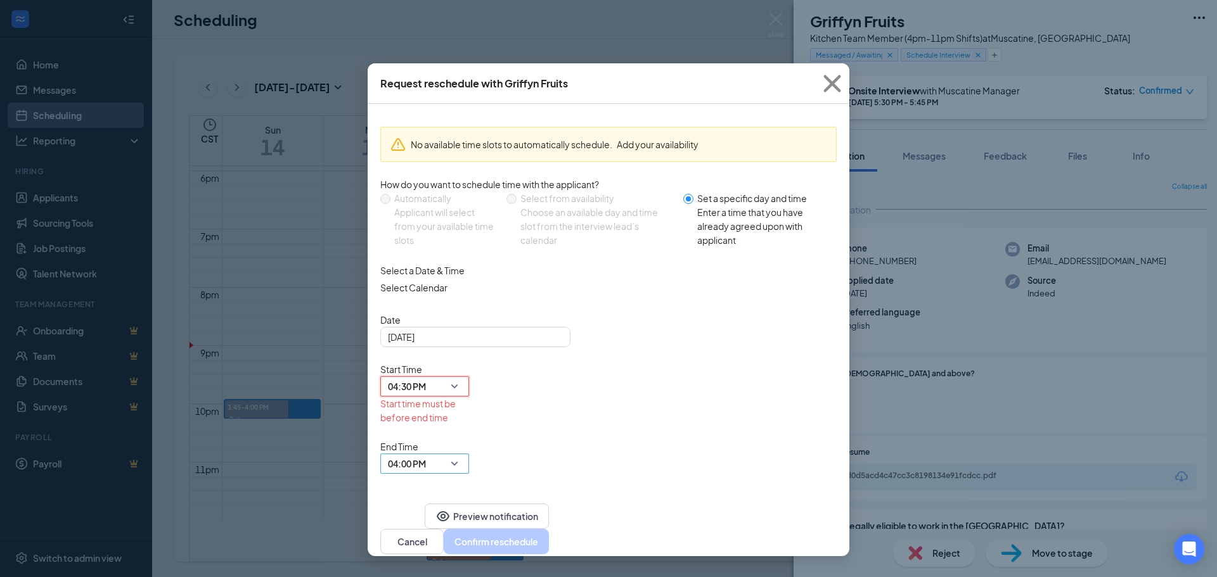
click at [461, 455] on span "04:00 PM" at bounding box center [425, 464] width 74 height 19
click at [425, 37] on span "04:15 PM" at bounding box center [406, 30] width 37 height 14
click at [738, 393] on div "Select a Date & Time Select Calendar Date [DATE] [DATE] Su Mo Tu We Th Fr Sa 31…" at bounding box center [608, 369] width 456 height 210
click at [461, 377] on span "04:30 PM" at bounding box center [425, 386] width 74 height 19
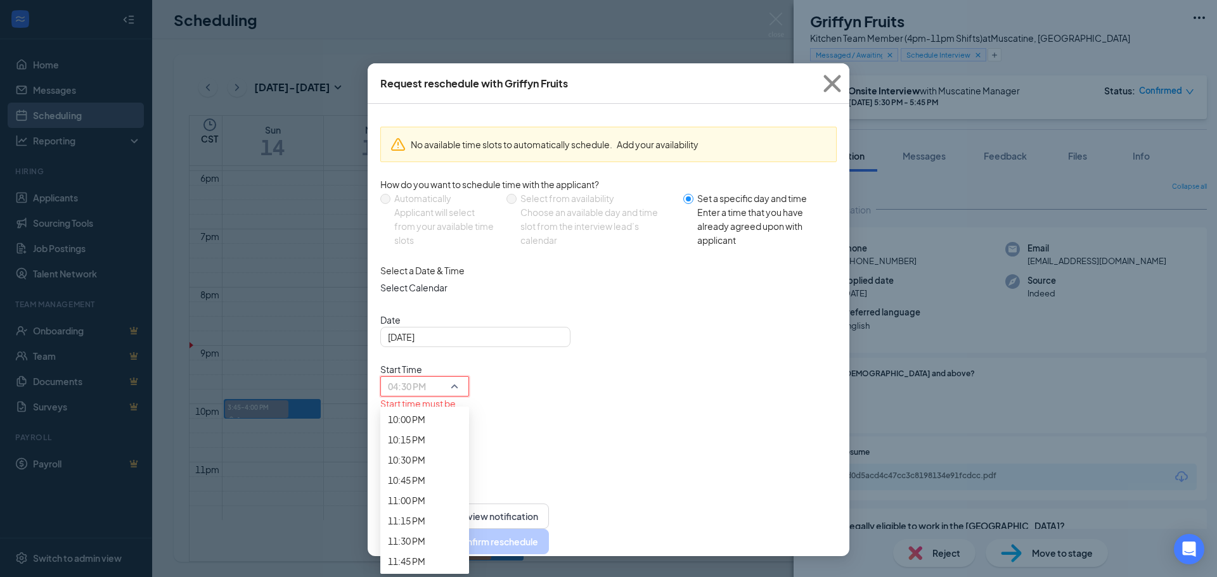
click at [450, 455] on span "04:15 PM" at bounding box center [419, 472] width 62 height 34
click at [425, 78] on span "04:45 PM" at bounding box center [406, 71] width 37 height 14
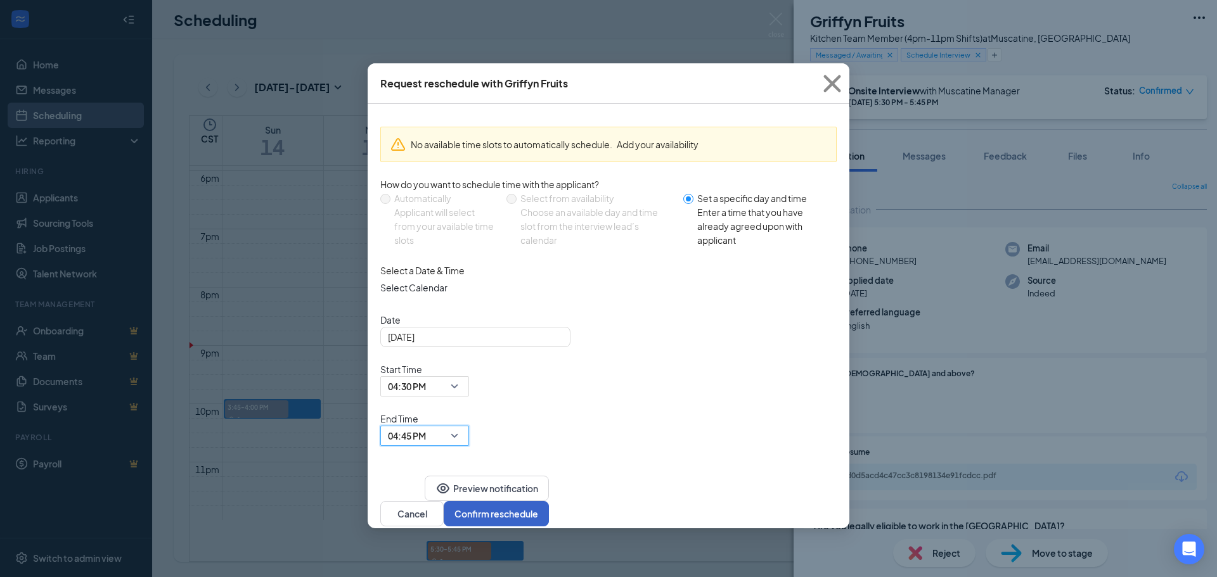
click at [549, 501] on button "Confirm reschedule" at bounding box center [496, 513] width 105 height 25
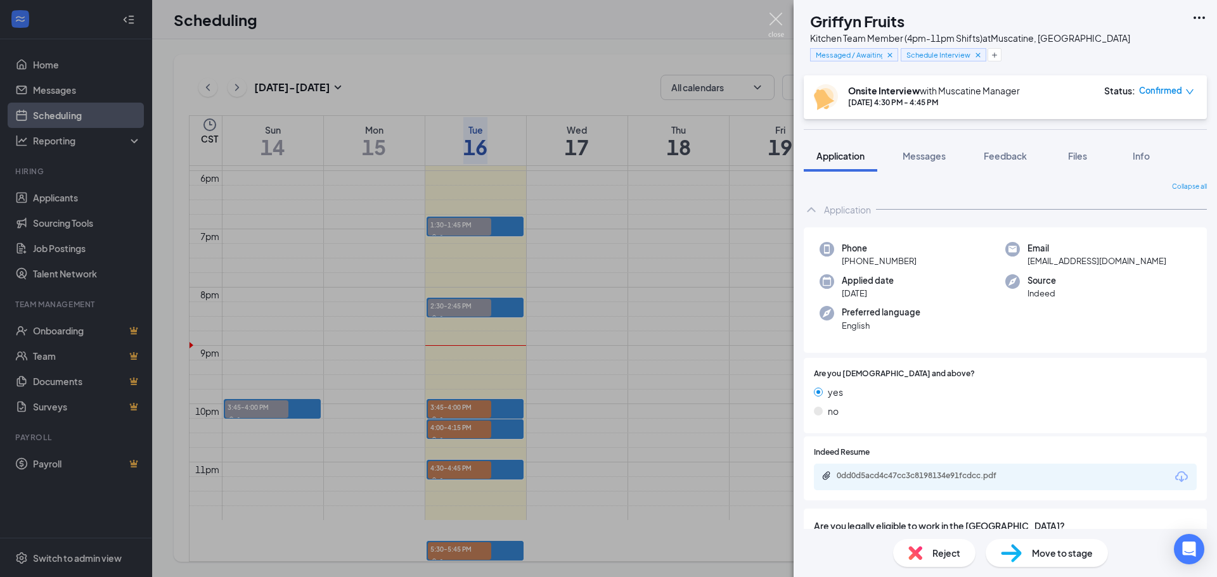
click at [773, 26] on img at bounding box center [776, 25] width 16 height 25
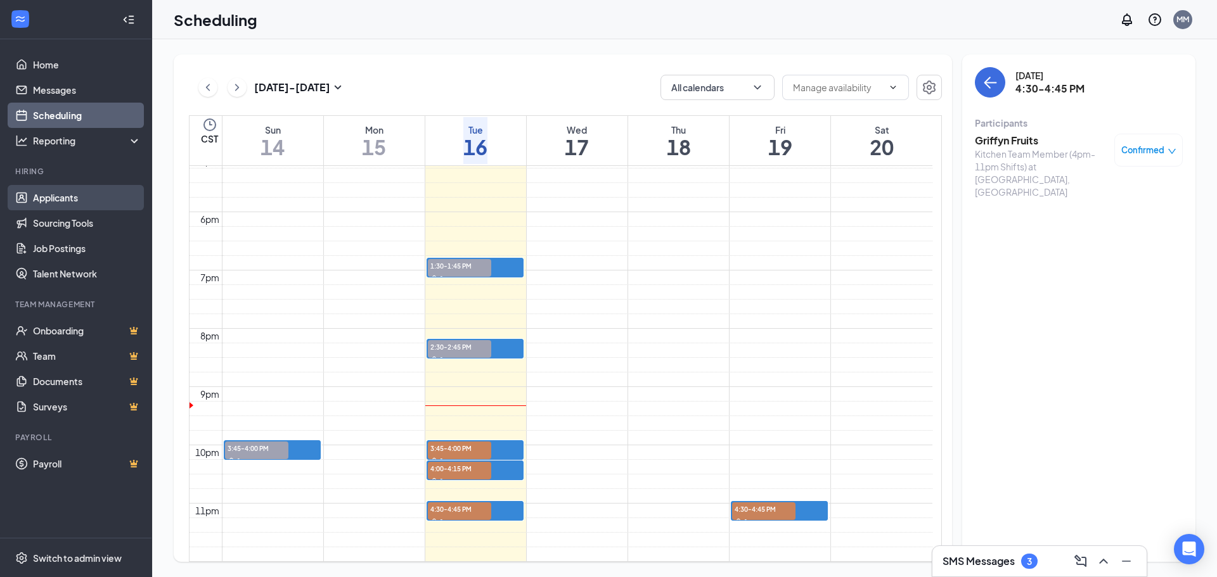
click at [82, 205] on link "Applicants" at bounding box center [87, 197] width 108 height 25
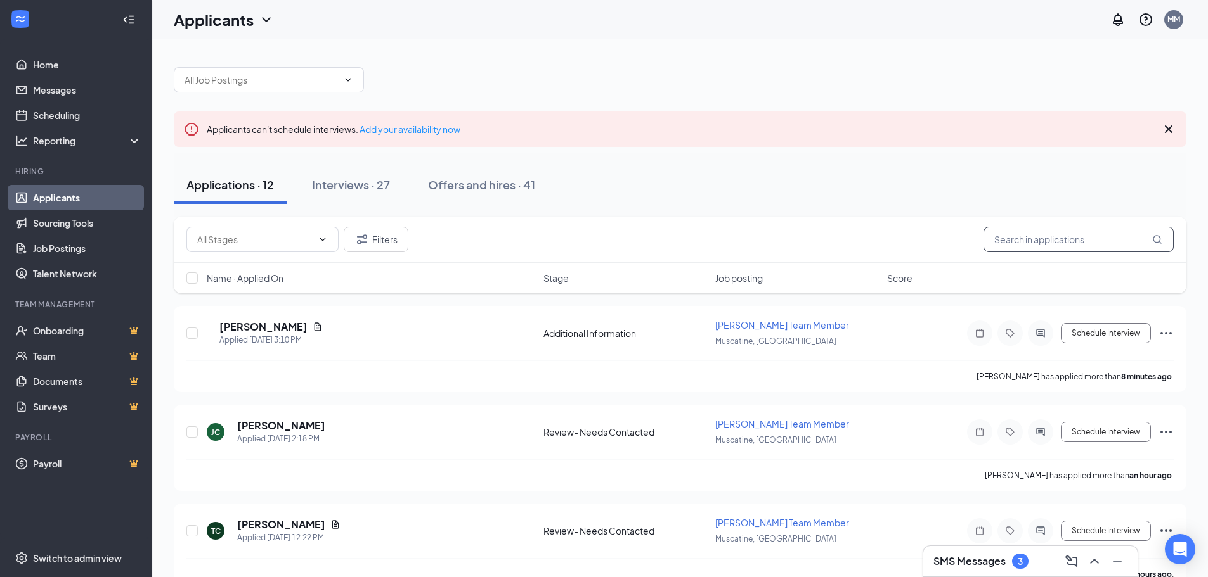
click at [1037, 245] on input "text" at bounding box center [1078, 239] width 190 height 25
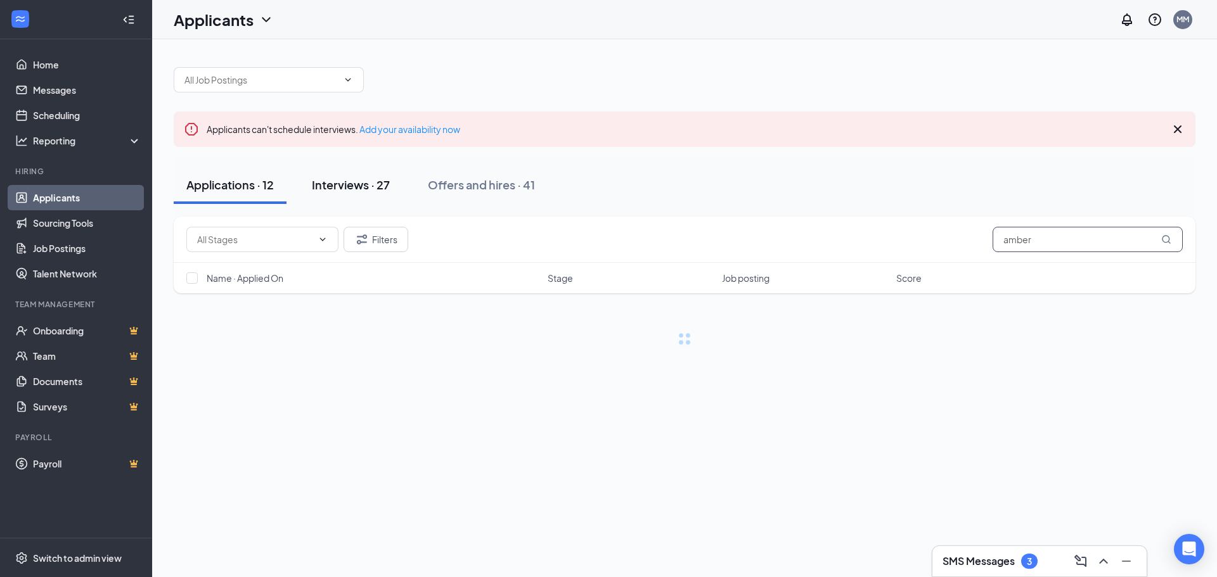
type input "amber"
click at [375, 188] on div "Interviews · 27" at bounding box center [351, 185] width 78 height 16
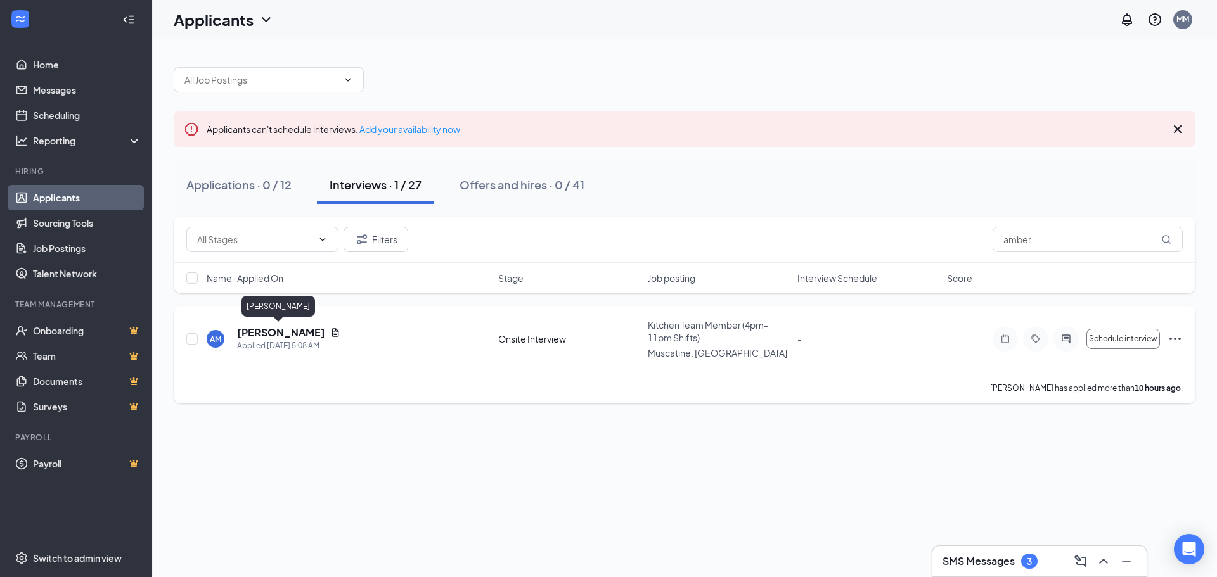
click at [293, 336] on h5 "[PERSON_NAME]" at bounding box center [281, 333] width 88 height 14
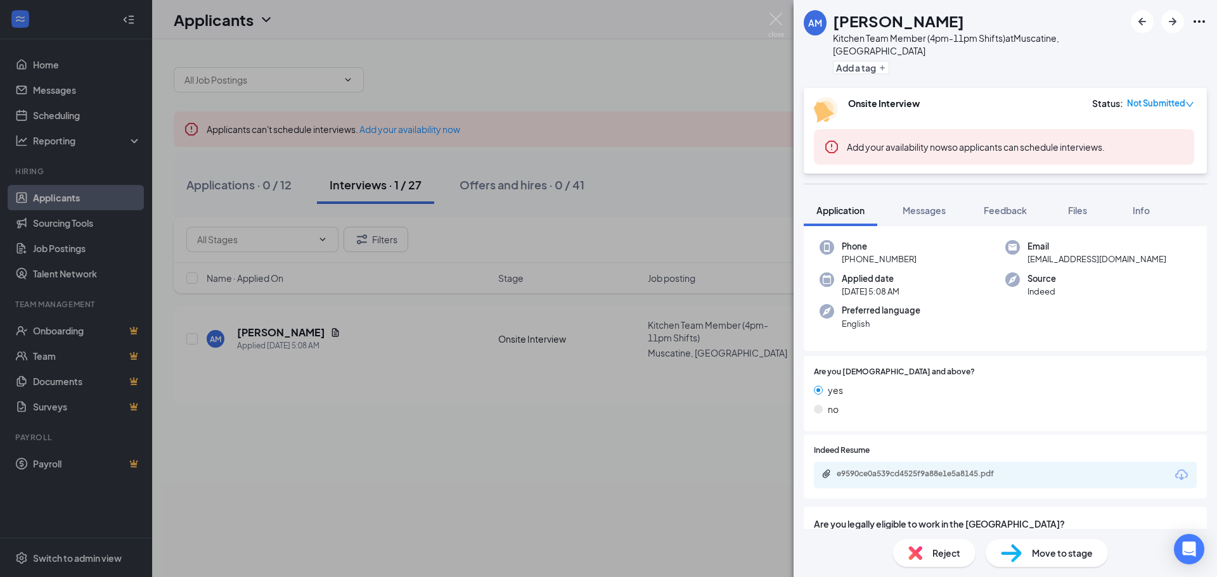
scroll to position [63, 0]
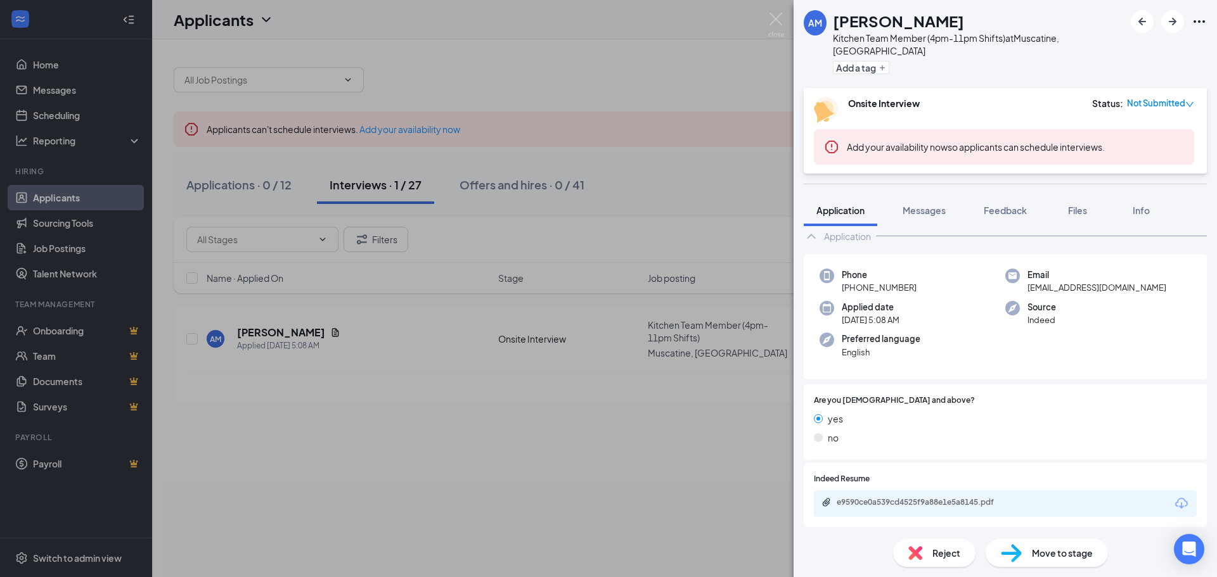
click at [1035, 553] on span "Move to stage" at bounding box center [1062, 553] width 61 height 14
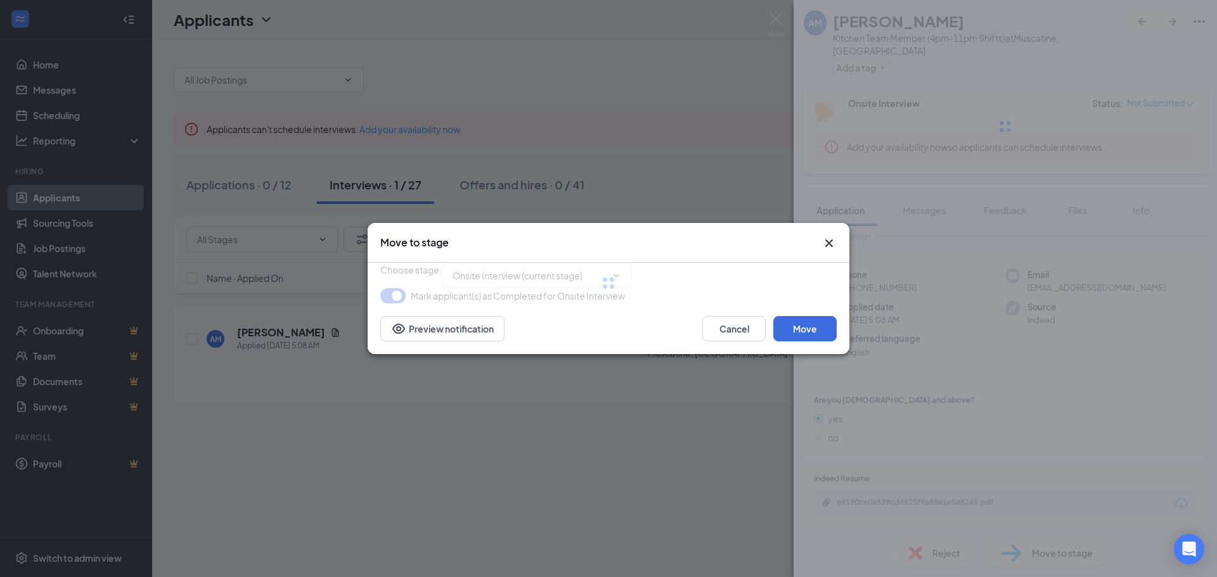
type input "Hiring Complete (final stage)"
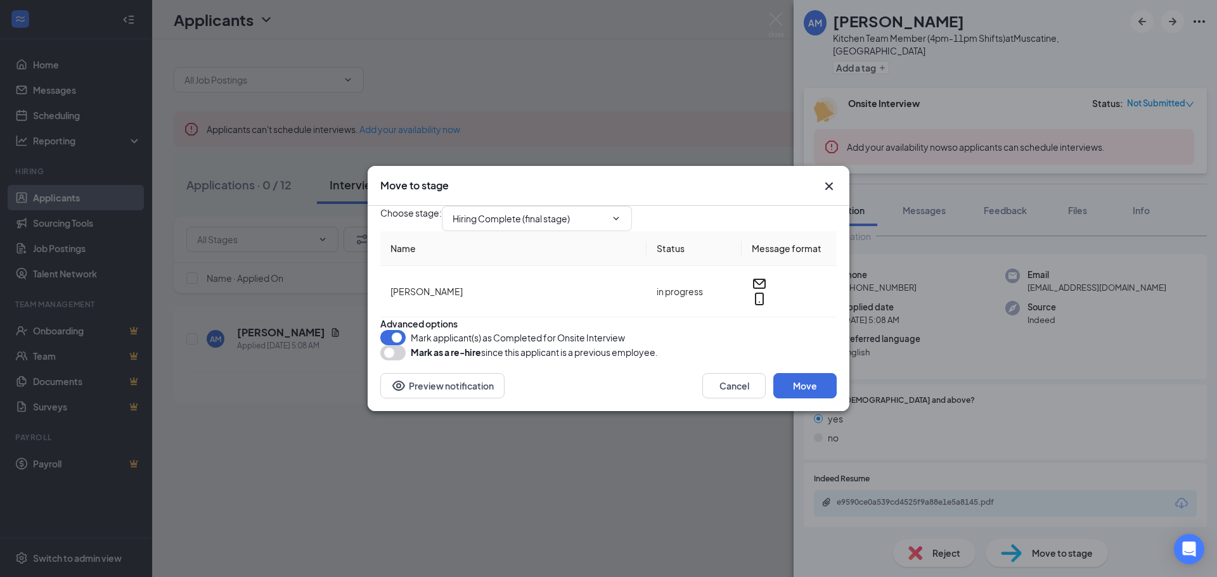
drag, startPoint x: 1035, startPoint y: 553, endPoint x: 1175, endPoint y: 366, distance: 233.7
click at [1175, 364] on div "Move to stage Choose stage : Hiring Complete (final stage) Name Status Message …" at bounding box center [608, 288] width 1217 height 577
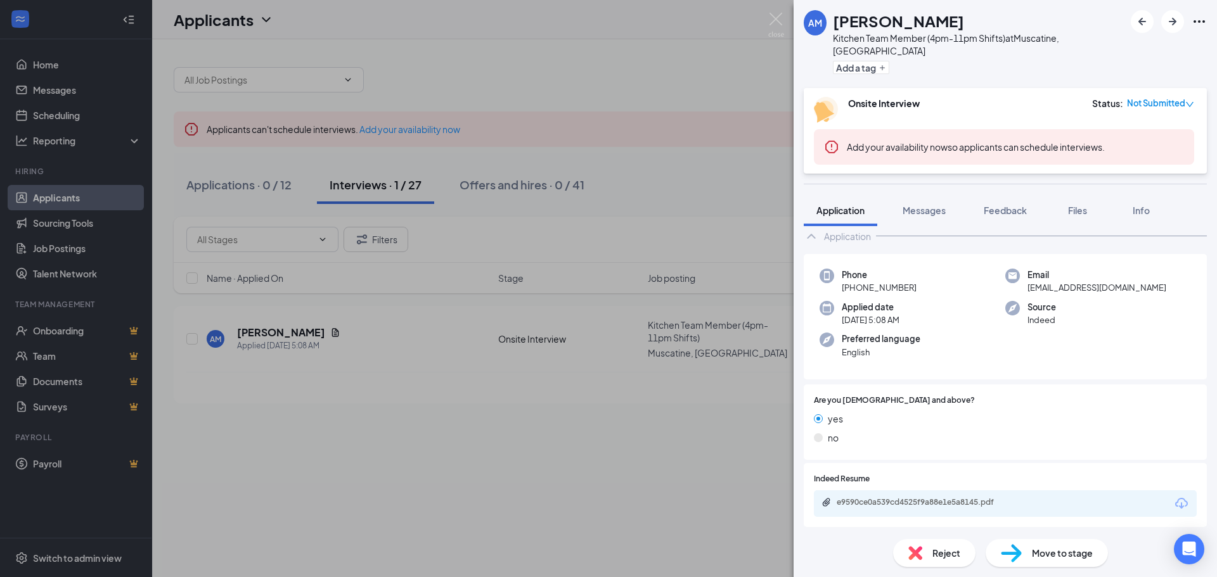
click at [1064, 557] on span "Move to stage" at bounding box center [1062, 553] width 61 height 14
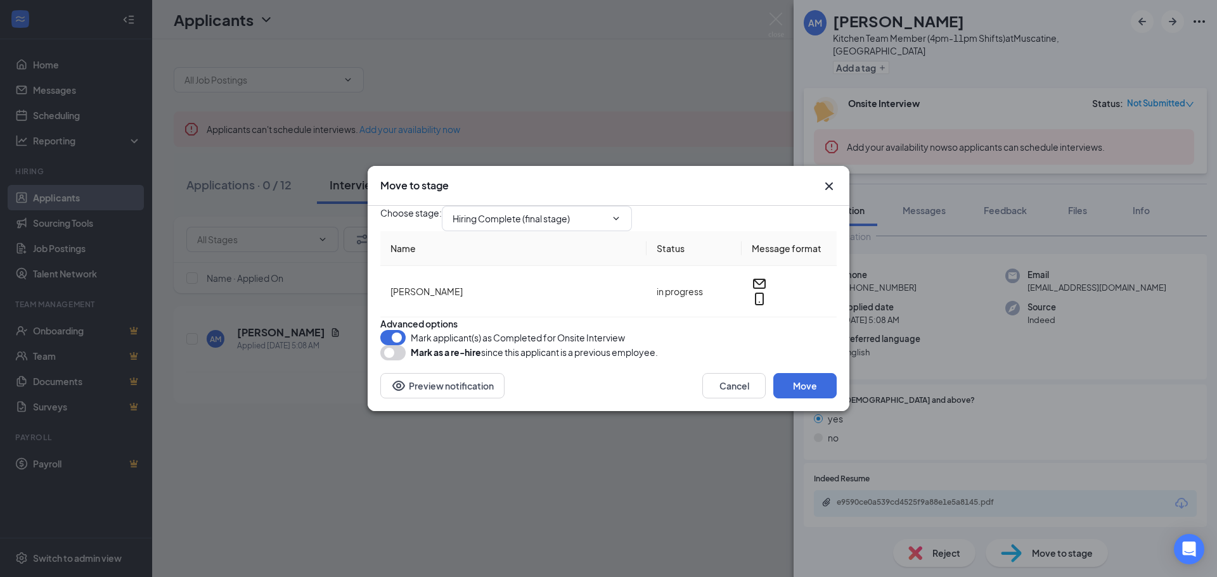
click at [954, 429] on div "Move to stage Choose stage : Hiring Complete (final stage) Name Status Message …" at bounding box center [608, 288] width 1217 height 577
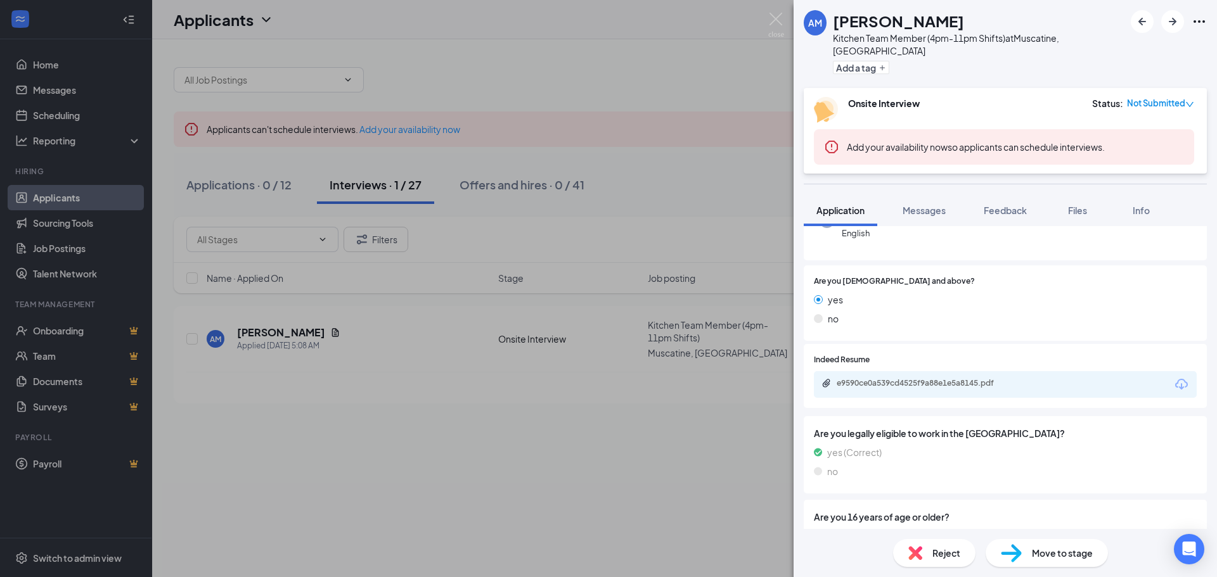
scroll to position [317, 0]
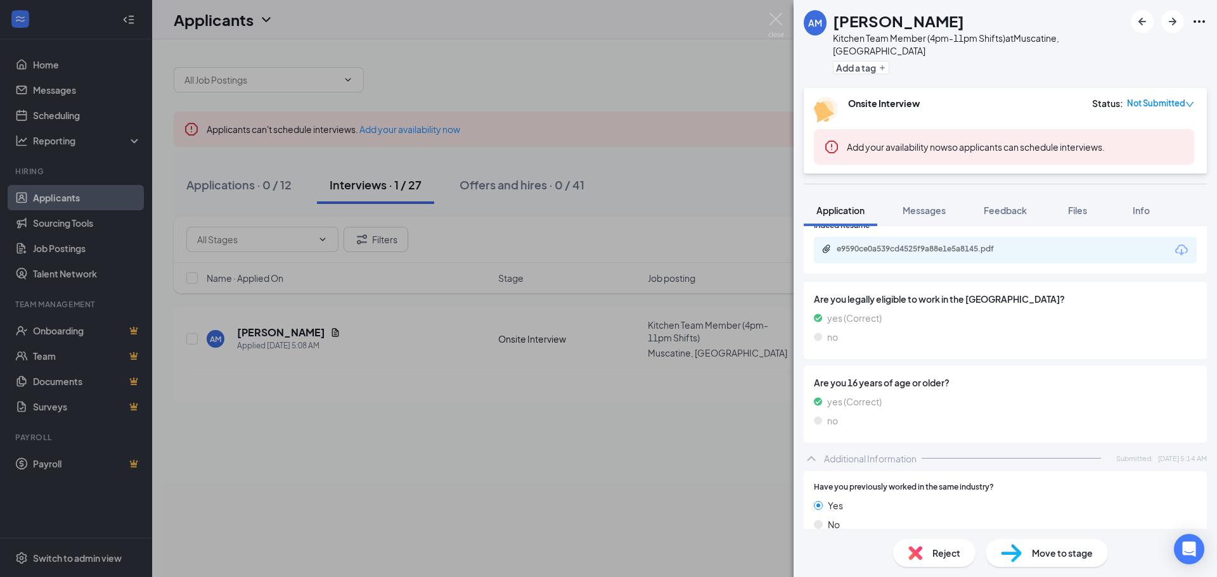
click at [1080, 555] on span "Move to stage" at bounding box center [1062, 553] width 61 height 14
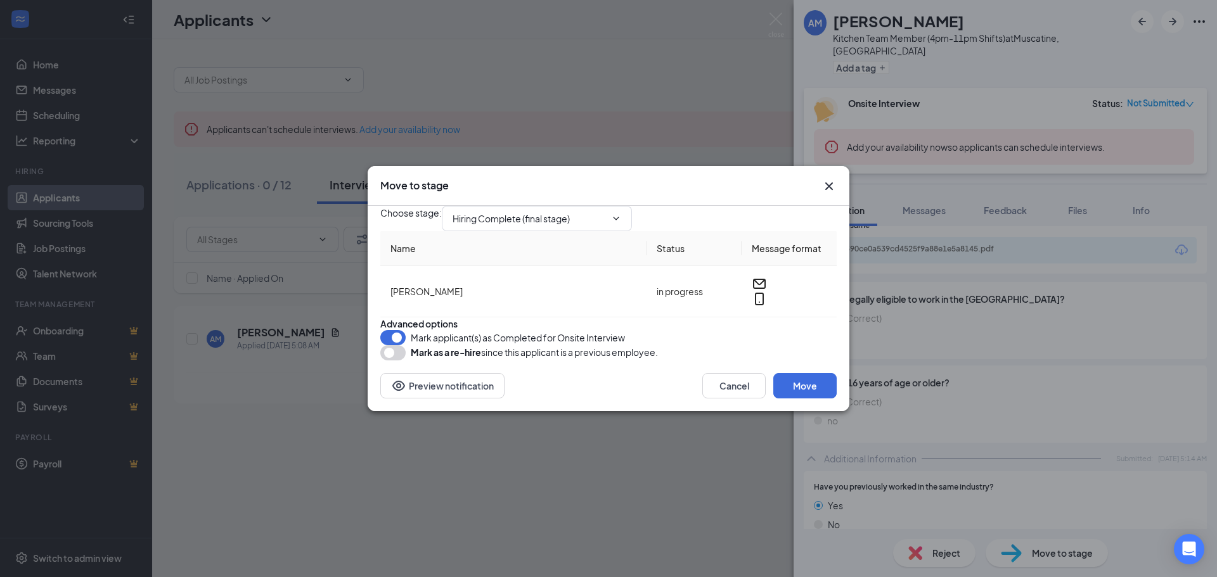
click at [832, 183] on icon "Cross" at bounding box center [829, 187] width 8 height 8
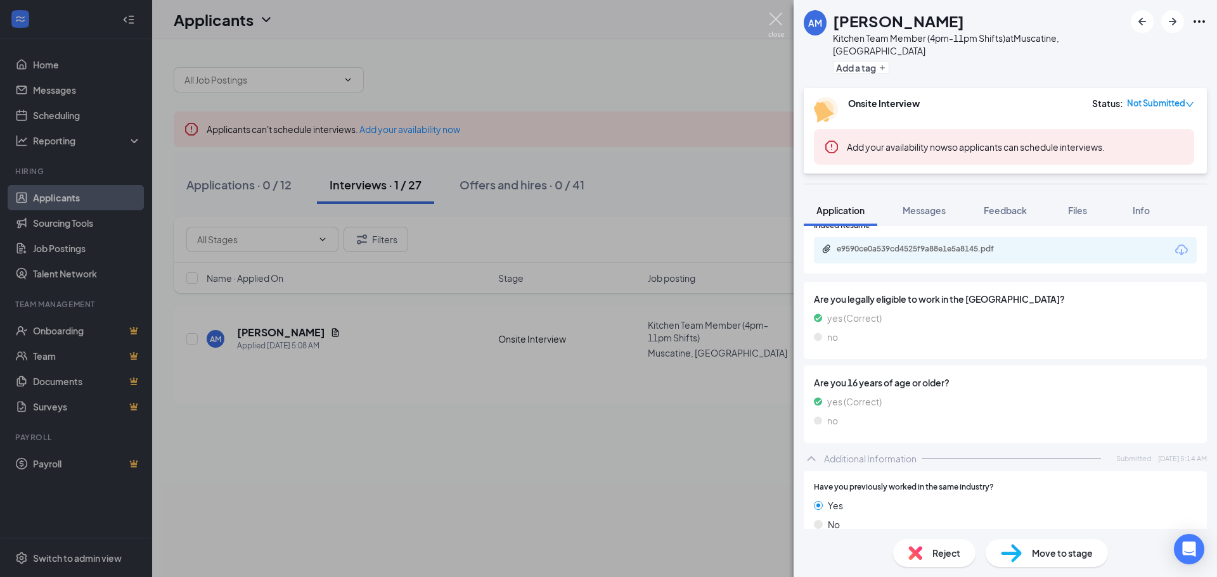
click at [769, 17] on img at bounding box center [776, 25] width 16 height 25
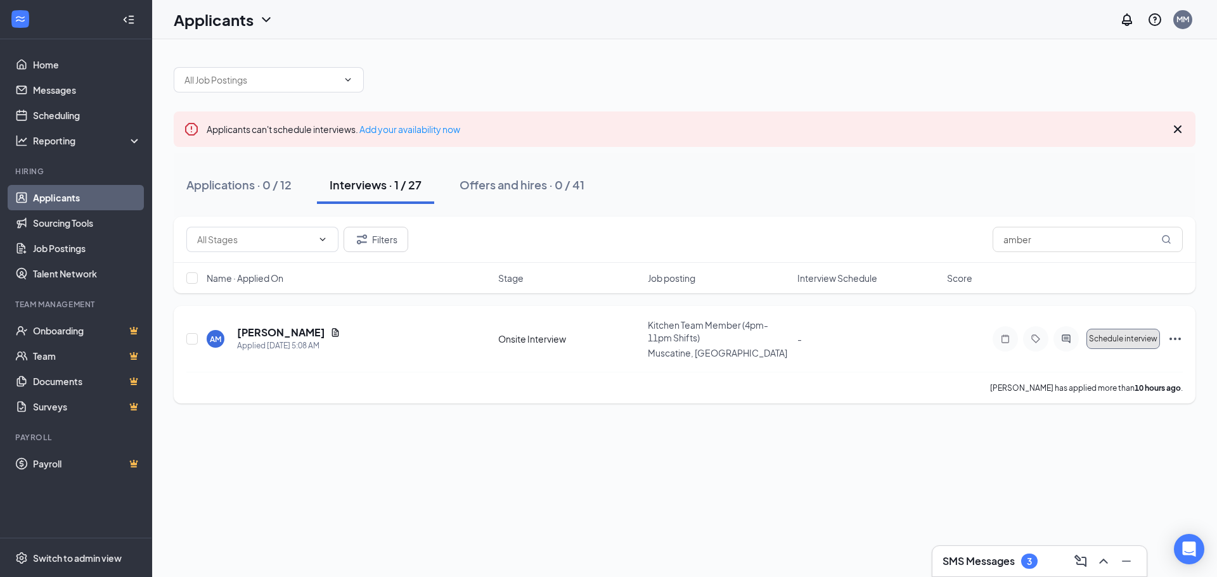
click at [1137, 338] on span "Schedule interview" at bounding box center [1123, 339] width 68 height 9
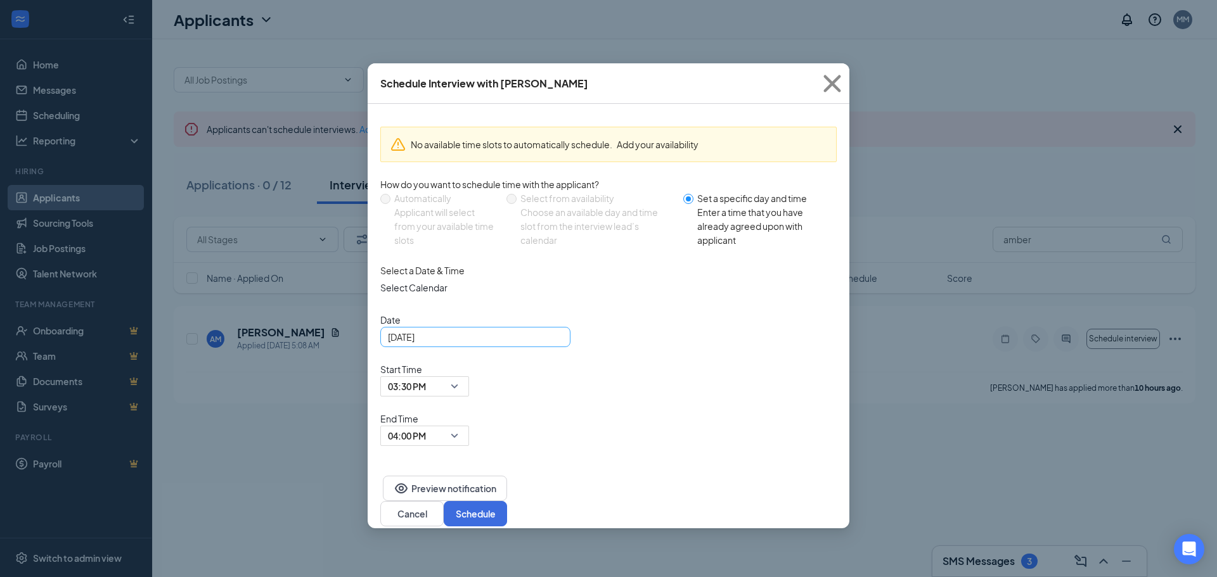
click at [513, 344] on input "[DATE]" at bounding box center [474, 337] width 172 height 14
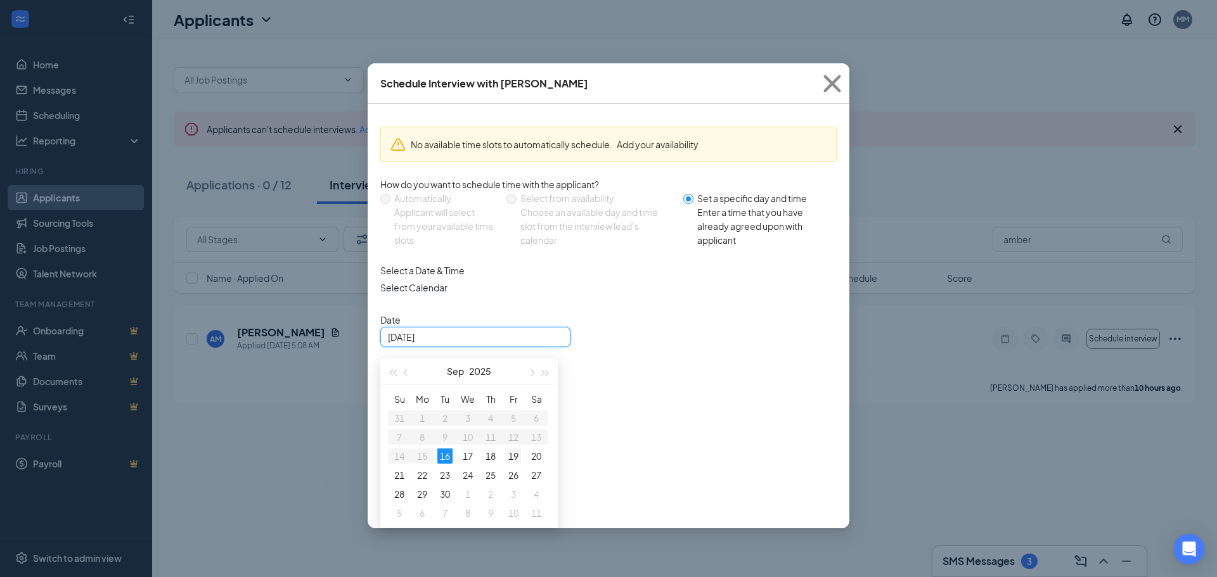
type input "[DATE]"
click at [512, 464] on div "19" at bounding box center [513, 456] width 15 height 15
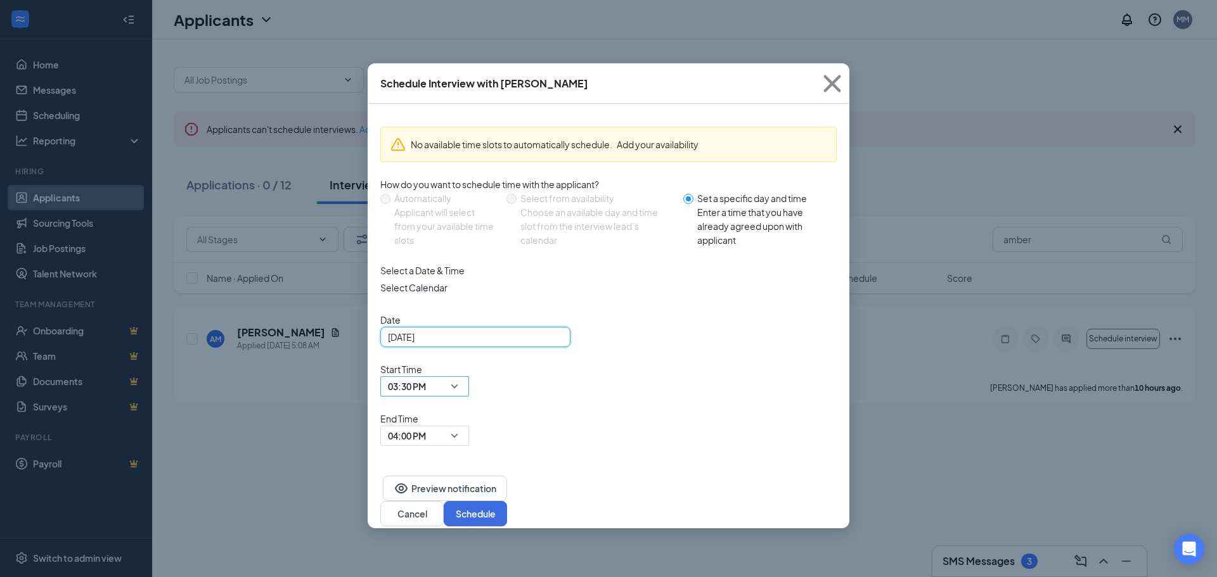
click at [461, 377] on span "03:30 PM" at bounding box center [425, 386] width 74 height 19
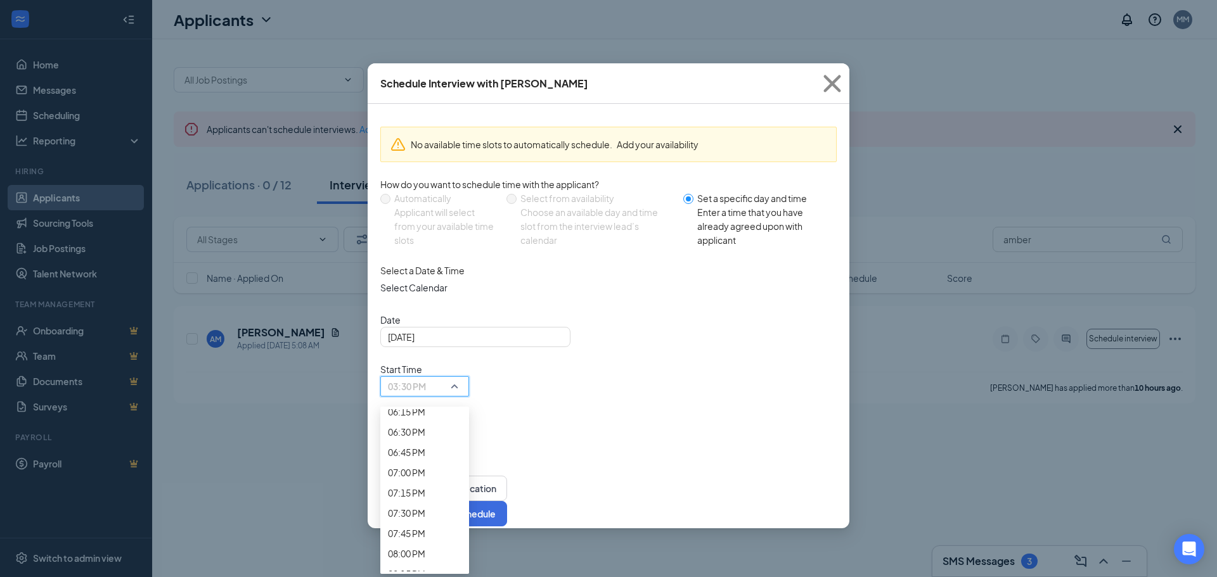
scroll to position [1486, 0]
click at [425, 36] on span "01:30 PM" at bounding box center [406, 29] width 37 height 14
click at [461, 427] on span "04:00 PM" at bounding box center [425, 436] width 74 height 19
click at [425, 48] on span "01:45 PM" at bounding box center [406, 41] width 37 height 14
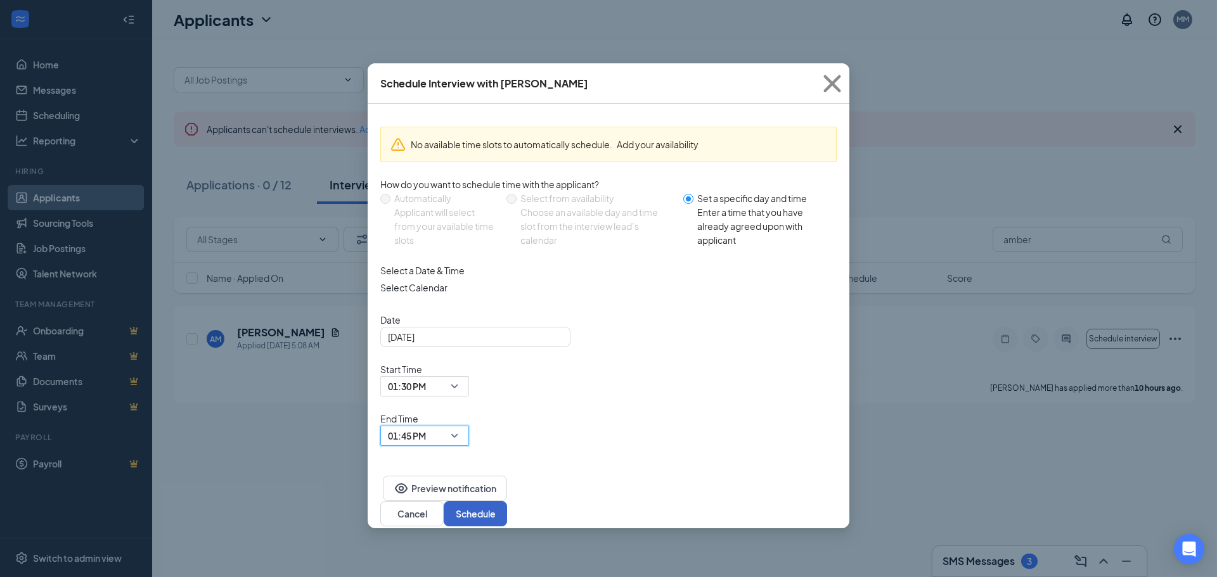
click at [507, 501] on button "Schedule" at bounding box center [475, 513] width 63 height 25
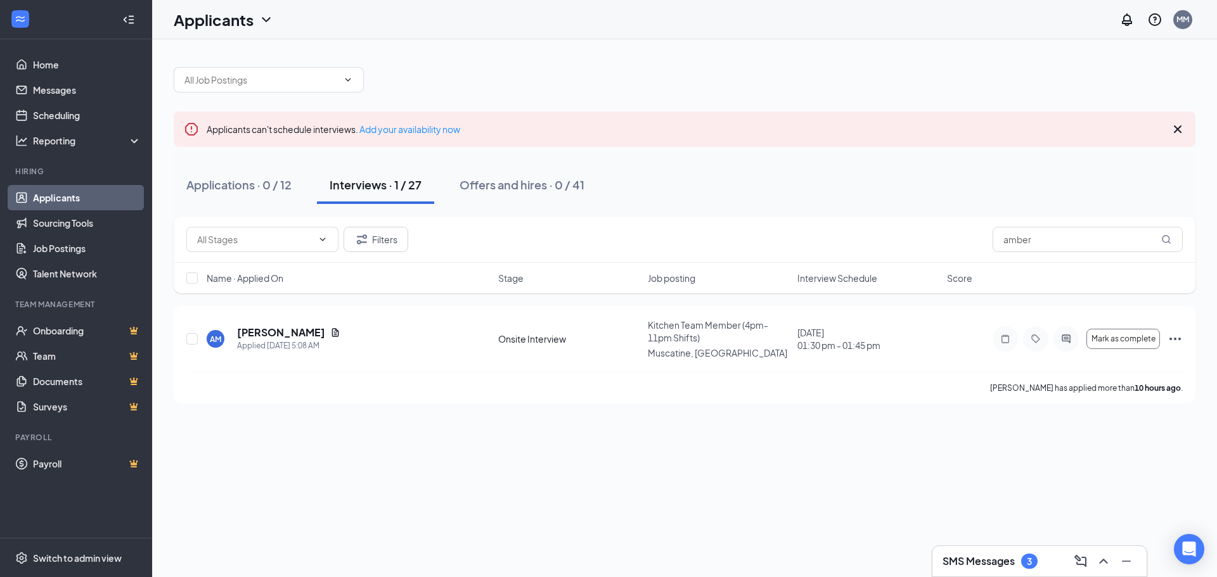
click at [981, 565] on h3 "SMS Messages" at bounding box center [979, 562] width 72 height 14
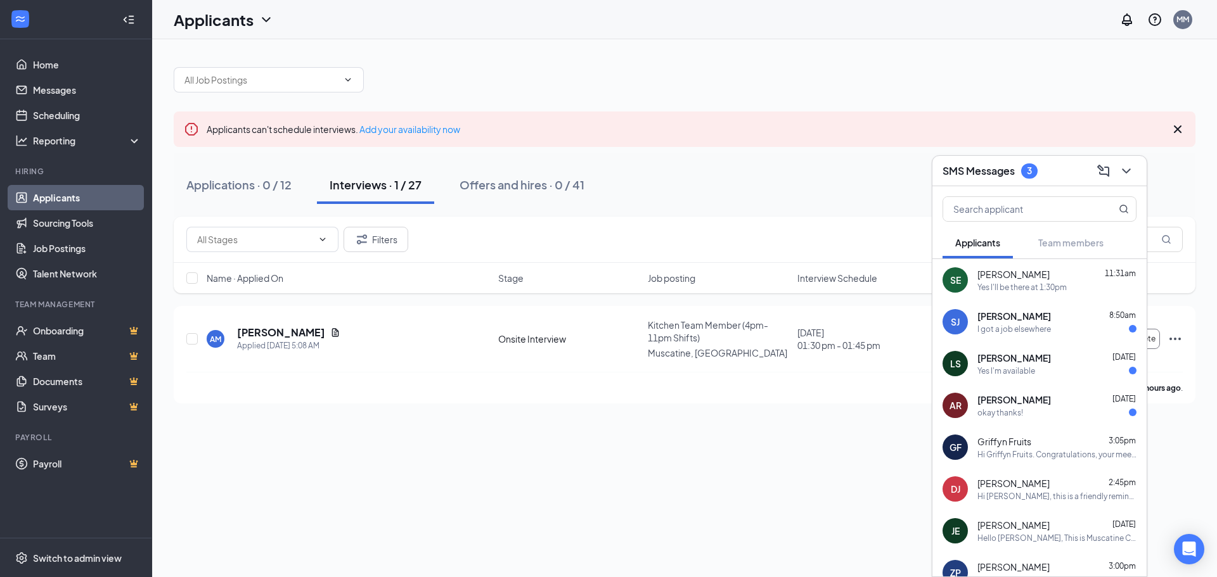
click at [1177, 198] on div "Applications · 0 / 12 Interviews · 1 / 27 Offers and hires · 0 / 41" at bounding box center [685, 185] width 1022 height 38
click at [953, 328] on div "SJ" at bounding box center [955, 321] width 25 height 25
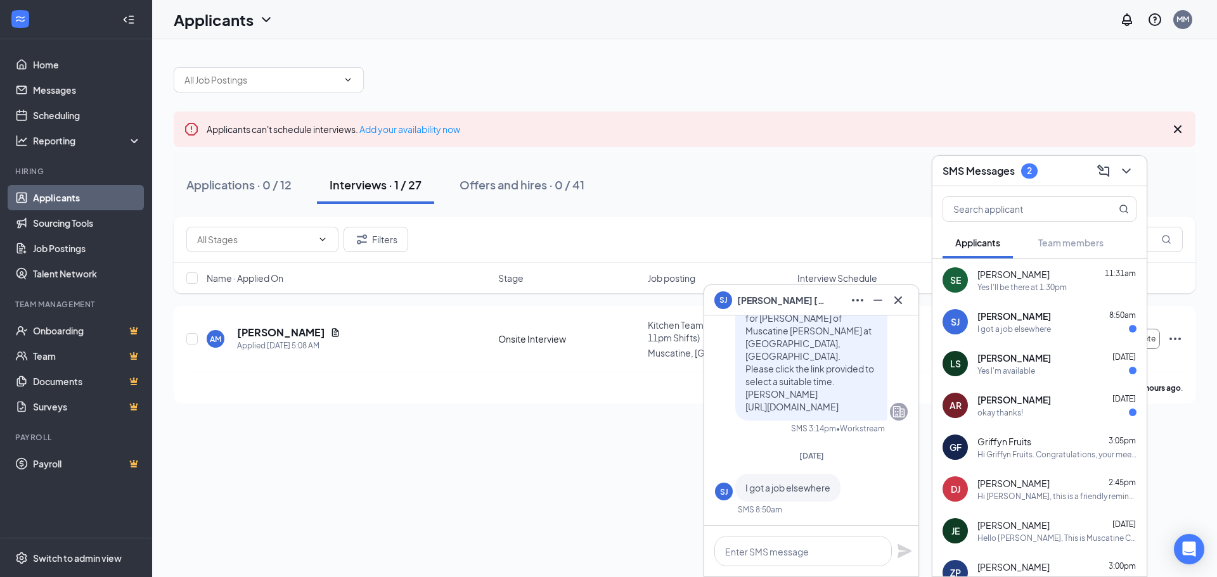
click at [767, 306] on span "[PERSON_NAME]" at bounding box center [781, 300] width 89 height 14
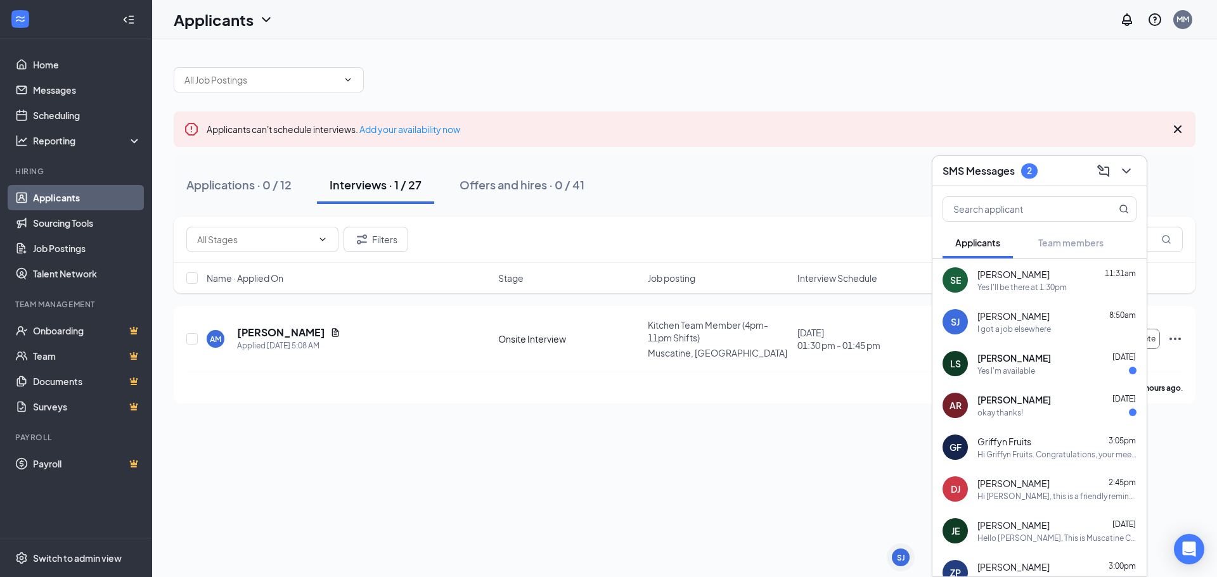
click at [964, 326] on div "SJ" at bounding box center [955, 321] width 25 height 25
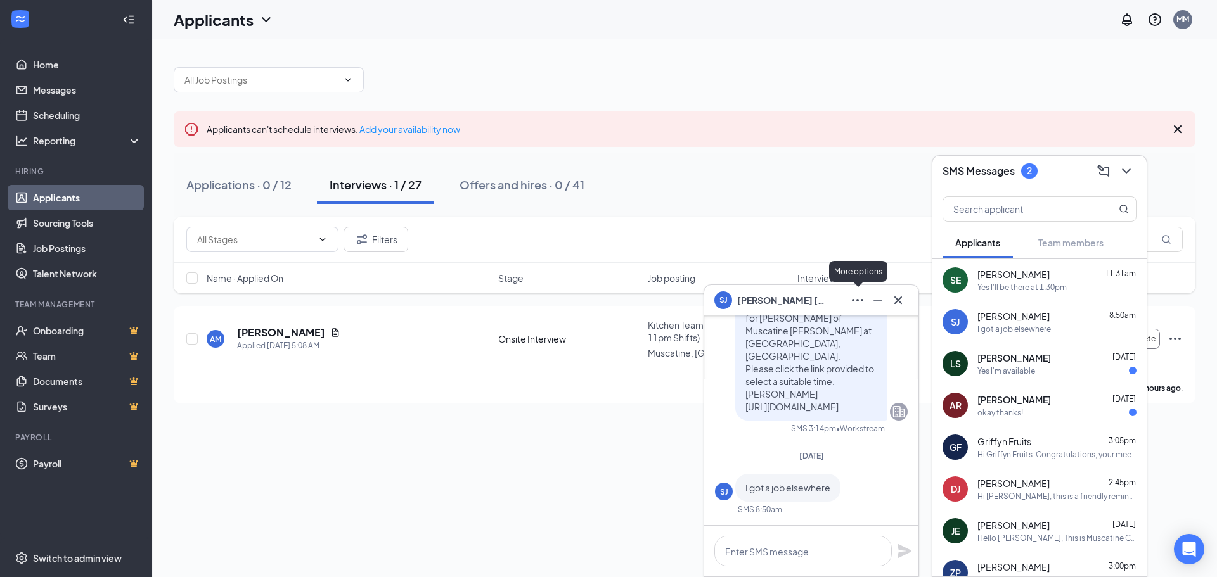
click at [856, 301] on icon "Ellipses" at bounding box center [857, 300] width 15 height 15
click at [896, 229] on div "Filters amber" at bounding box center [684, 239] width 996 height 25
click at [837, 152] on div "Applicants can't schedule interviews. Add your availability now Applications · …" at bounding box center [685, 229] width 1022 height 349
click at [1132, 177] on icon "ChevronDown" at bounding box center [1126, 171] width 15 height 15
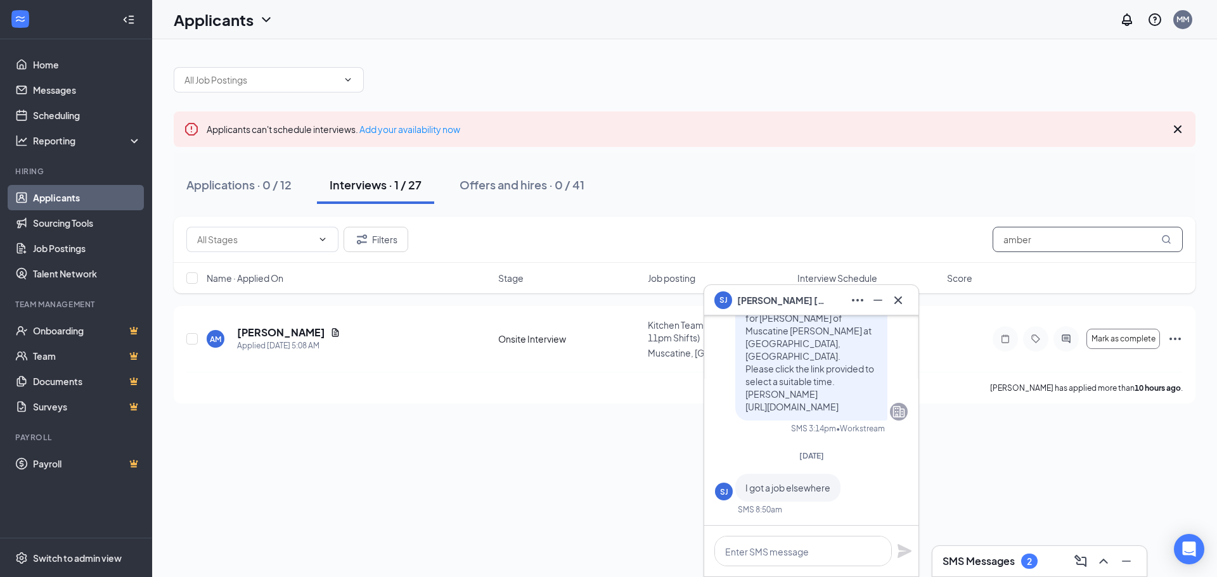
drag, startPoint x: 1059, startPoint y: 240, endPoint x: 674, endPoint y: 252, distance: 384.4
click at [678, 261] on div "Filters amber" at bounding box center [685, 240] width 1022 height 46
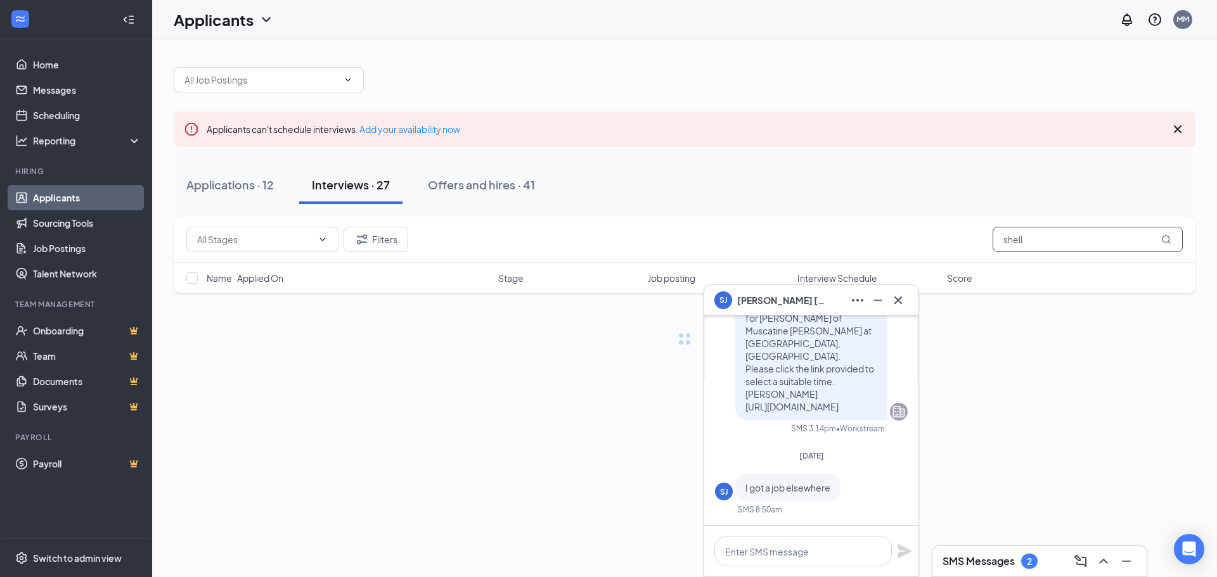
type input "shell"
click at [484, 382] on div "Applicants can't schedule interviews. Add your availability now Applications · …" at bounding box center [684, 212] width 1065 height 347
drag, startPoint x: 906, startPoint y: 305, endPoint x: 804, endPoint y: 312, distance: 102.3
click at [905, 305] on button at bounding box center [898, 300] width 20 height 20
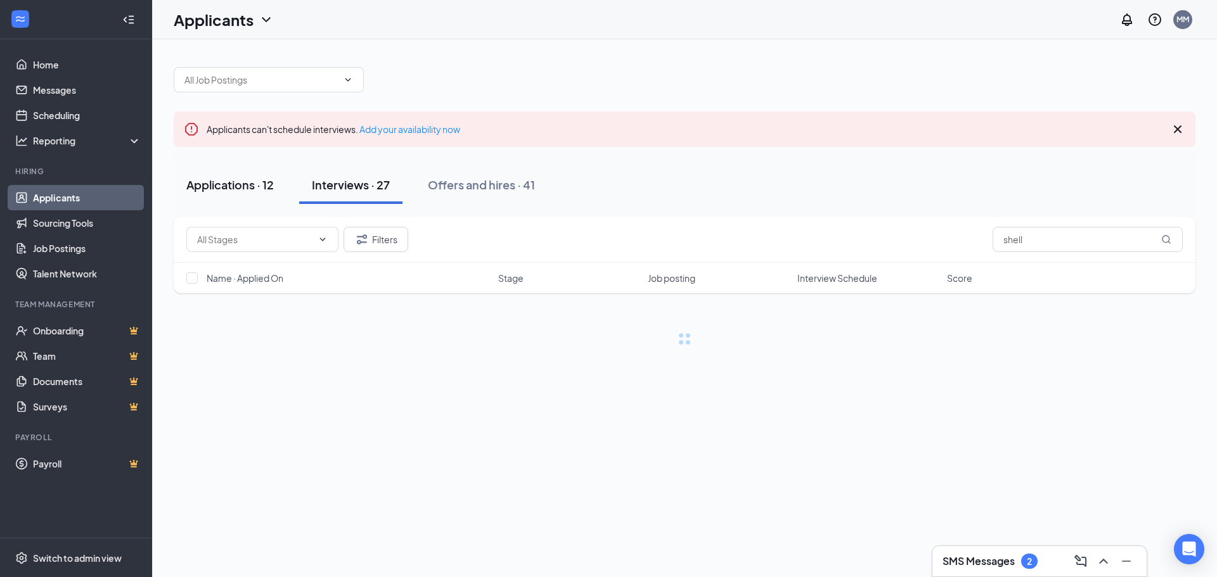
click at [247, 183] on div "Applications · 12" at bounding box center [229, 185] width 87 height 16
click at [359, 190] on div "Interviews · 27" at bounding box center [351, 185] width 78 height 16
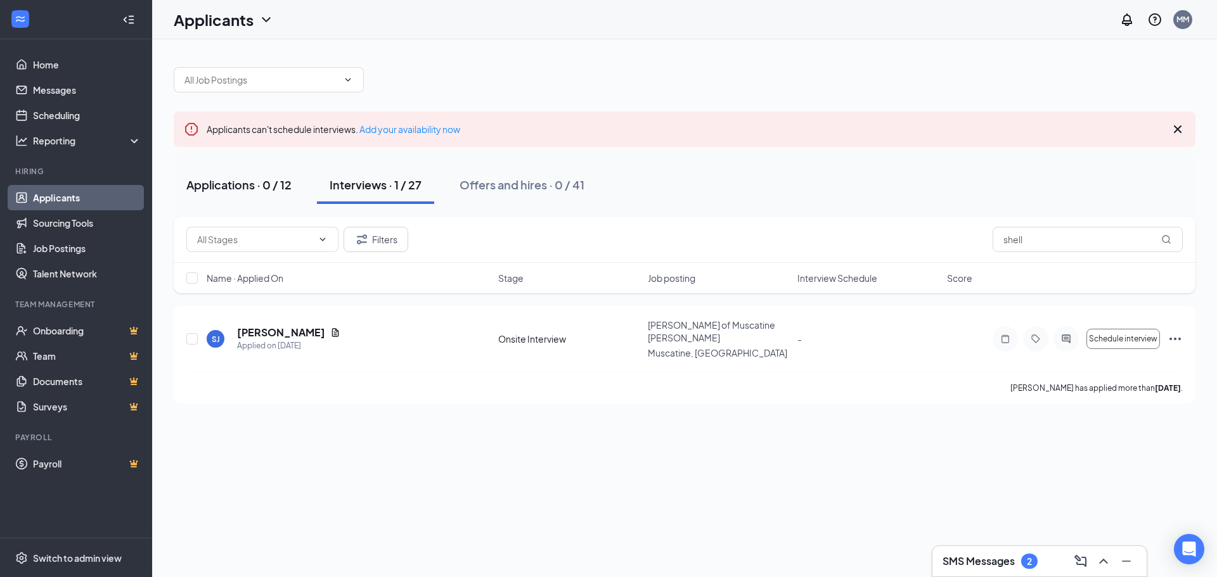
click at [204, 184] on div "Applications · 0 / 12" at bounding box center [238, 185] width 105 height 16
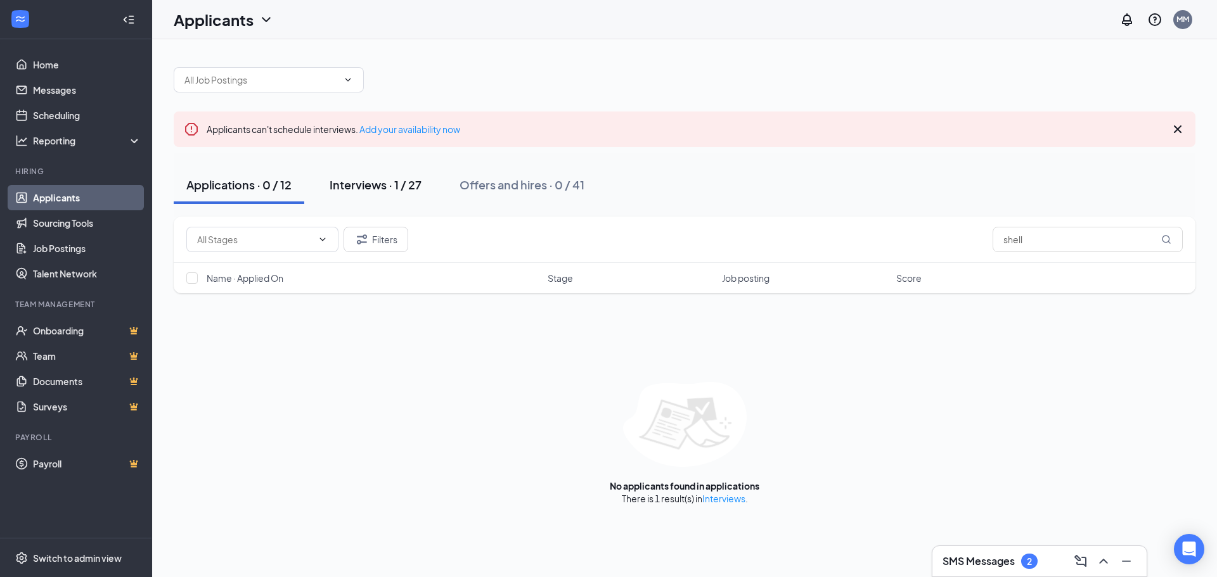
click at [387, 184] on div "Interviews · 1 / 27" at bounding box center [376, 185] width 92 height 16
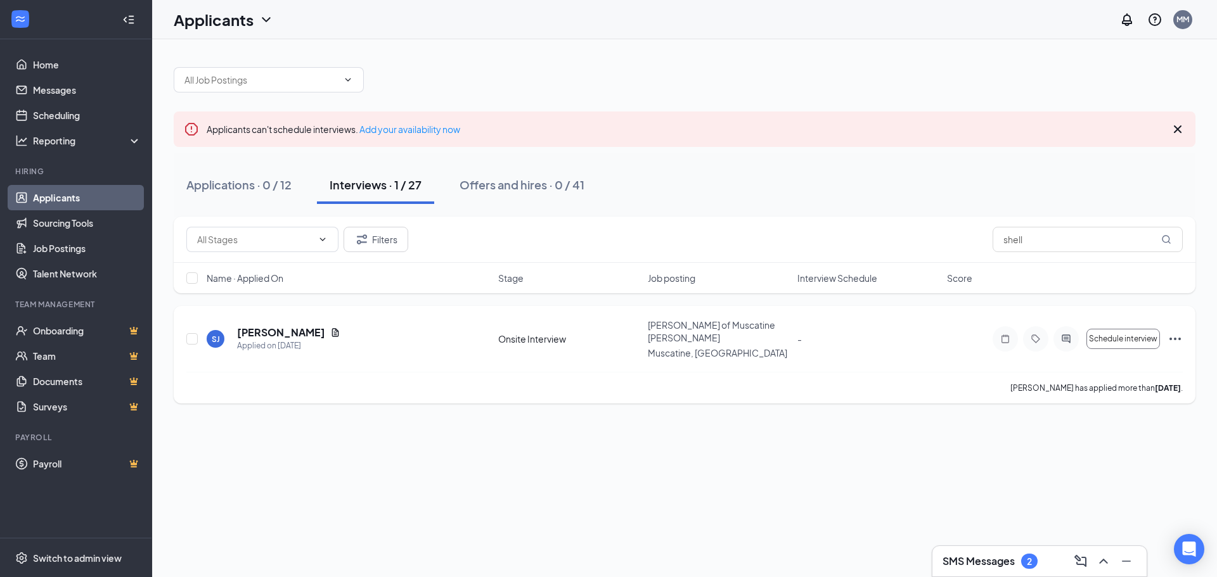
click at [1175, 338] on icon "Ellipses" at bounding box center [1175, 339] width 11 height 3
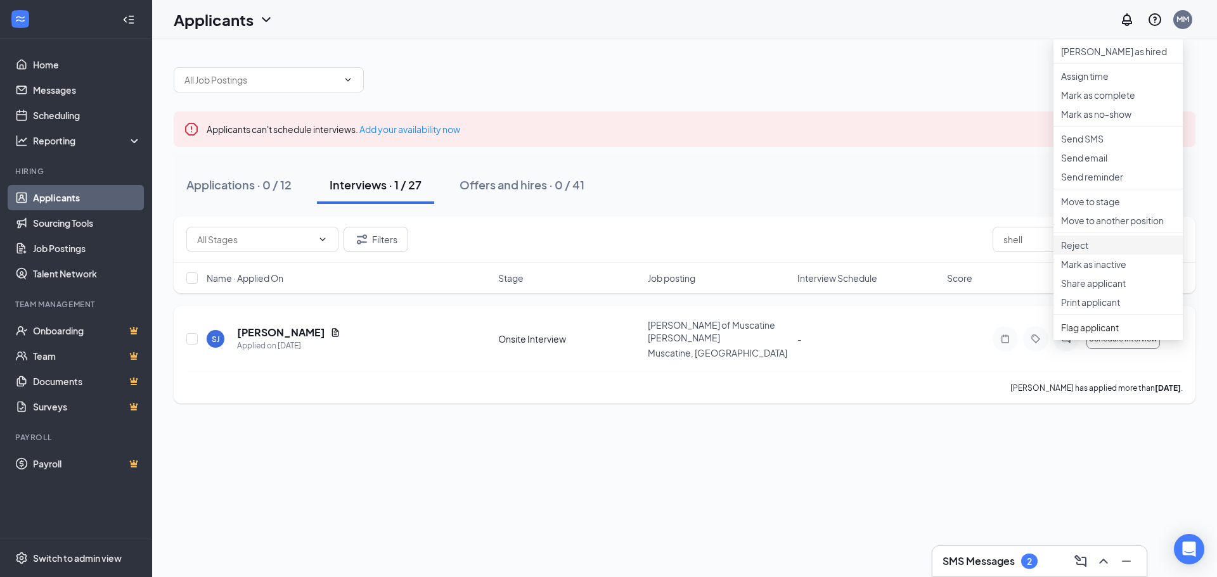
click at [1070, 252] on p "Reject" at bounding box center [1118, 245] width 114 height 13
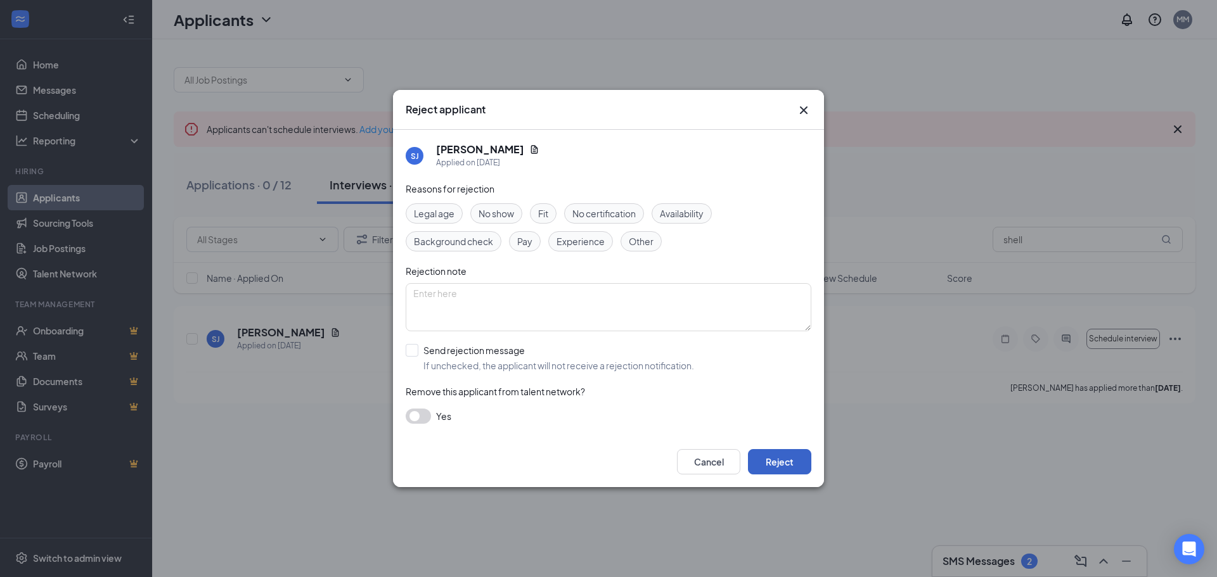
click at [789, 462] on button "Reject" at bounding box center [779, 461] width 63 height 25
